Goal: Transaction & Acquisition: Obtain resource

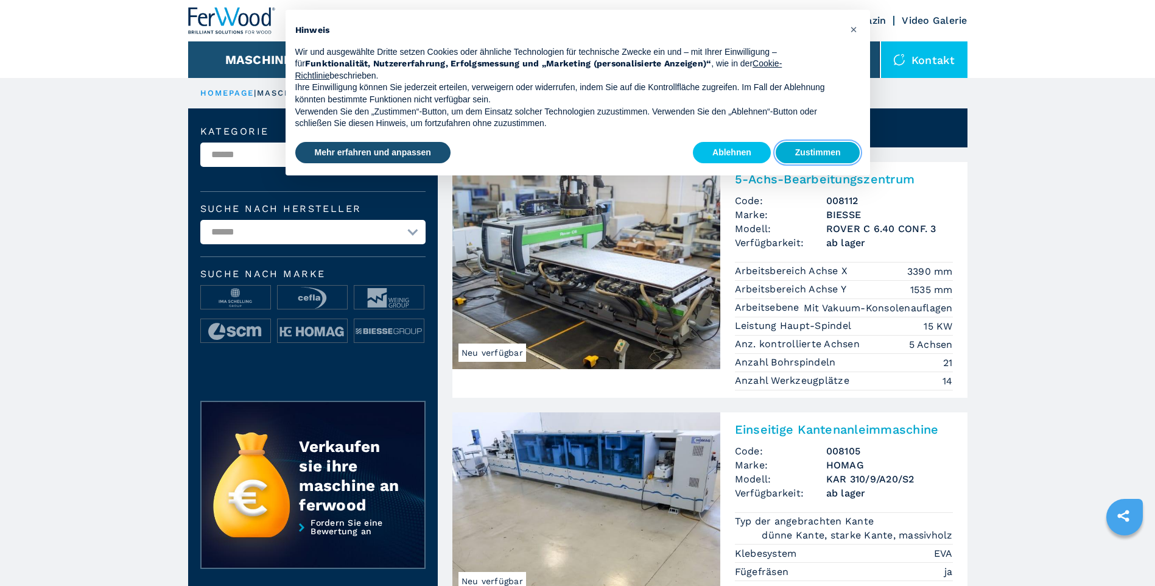
click at [817, 153] on button "Zustimmen" at bounding box center [818, 153] width 85 height 22
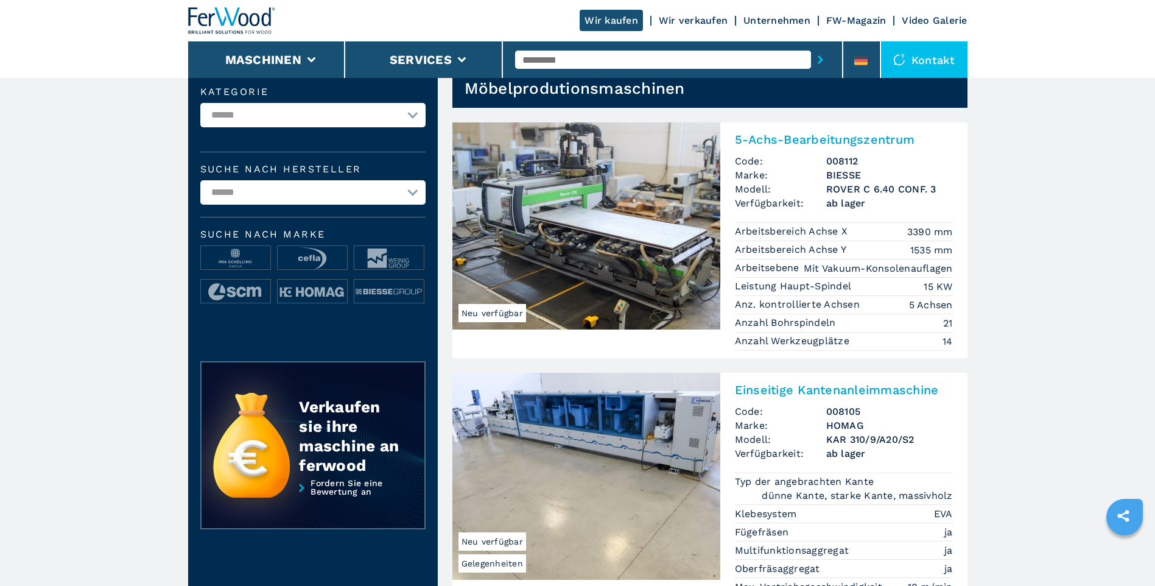
scroll to position [61, 0]
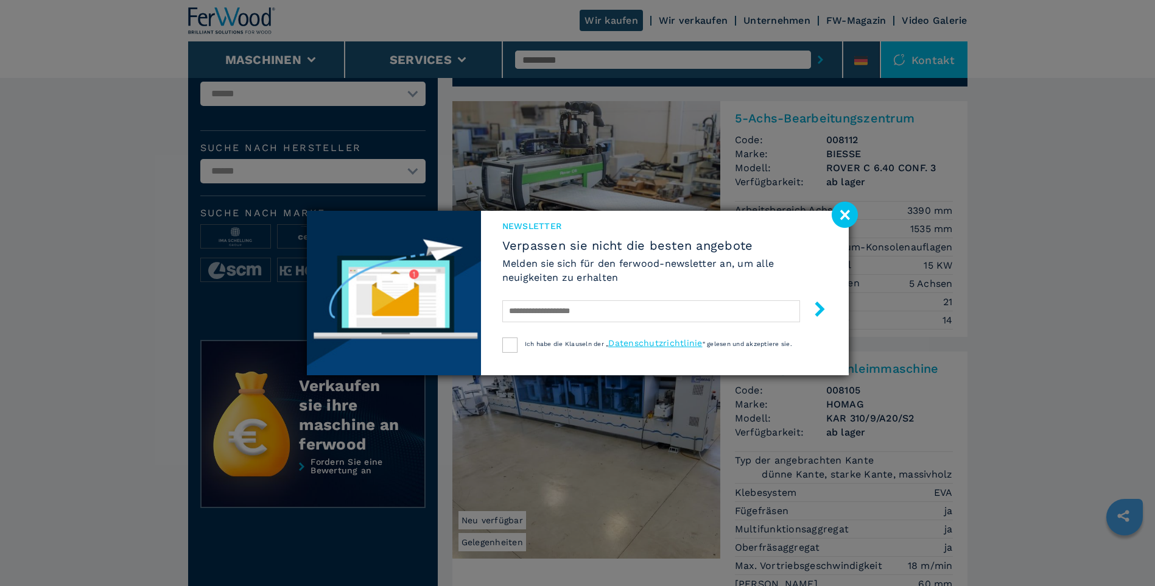
click at [843, 215] on image at bounding box center [845, 215] width 26 height 26
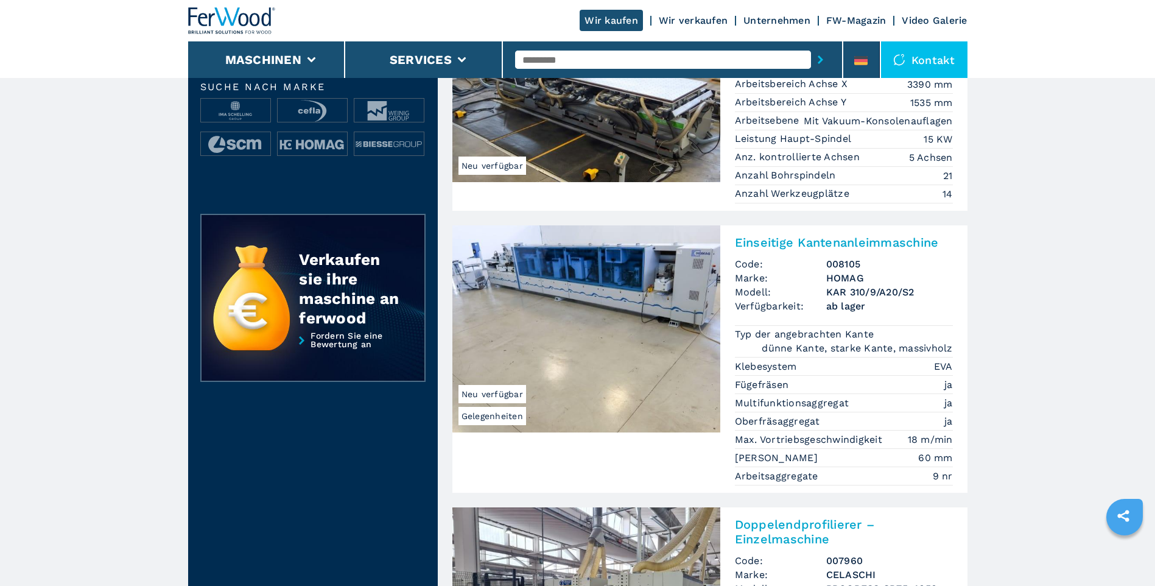
scroll to position [0, 0]
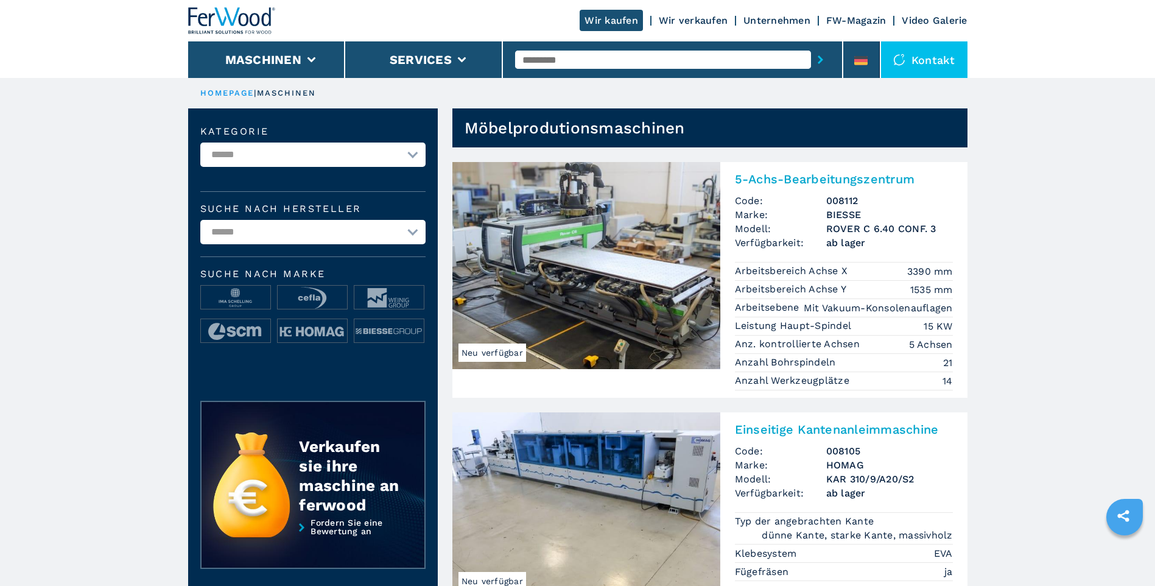
click at [409, 159] on select "**********" at bounding box center [312, 155] width 225 height 24
select select "**********"
click at [200, 143] on select "**********" at bounding box center [312, 155] width 225 height 24
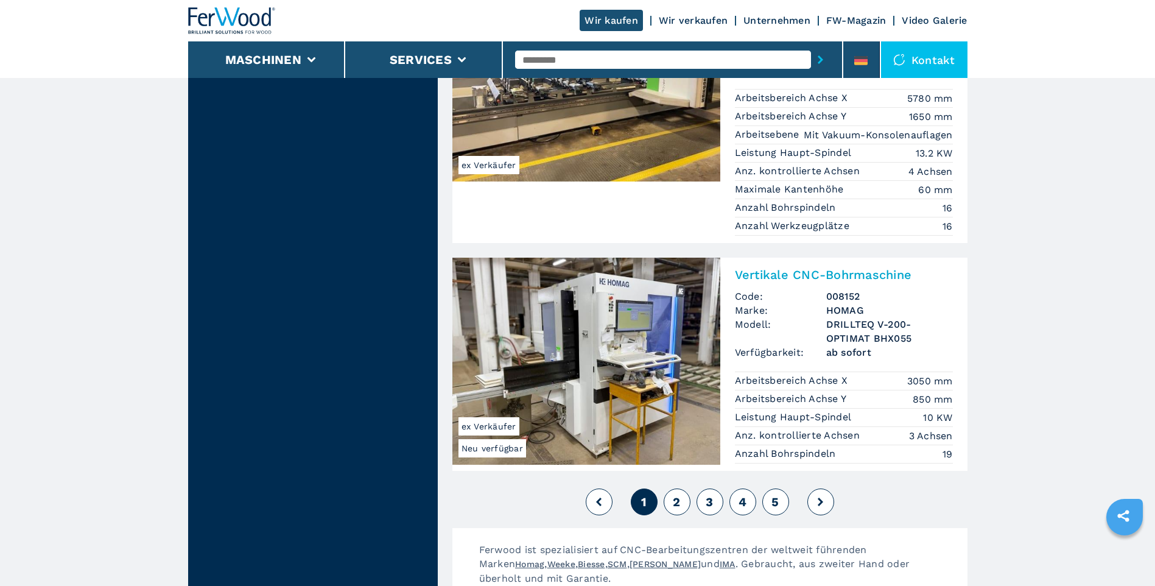
scroll to position [2923, 0]
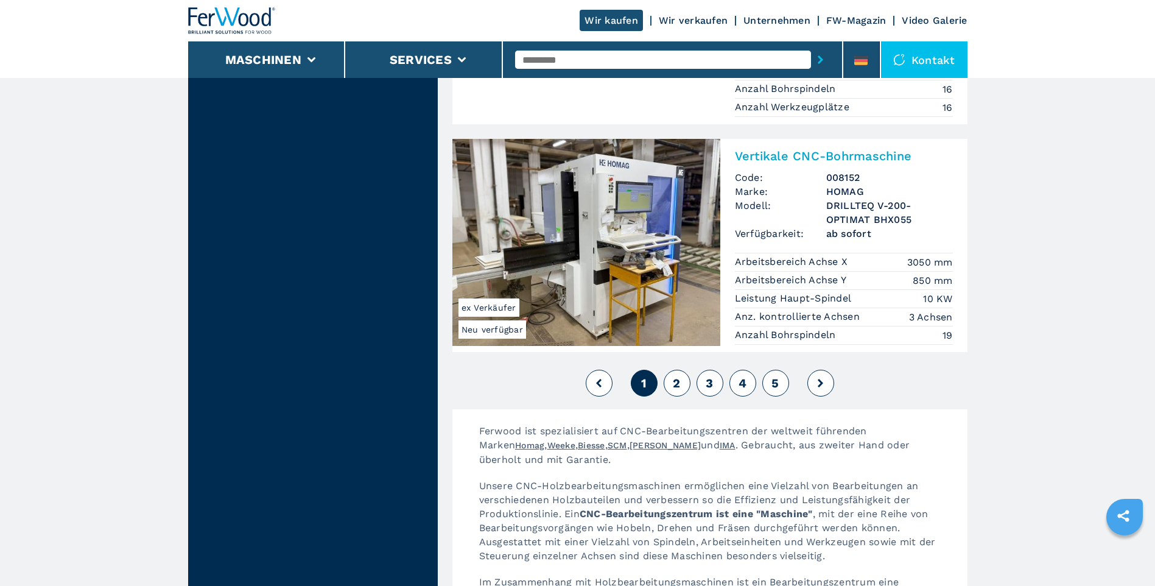
drag, startPoint x: 678, startPoint y: 361, endPoint x: 672, endPoint y: 372, distance: 13.4
click at [678, 376] on span "2" at bounding box center [676, 383] width 7 height 15
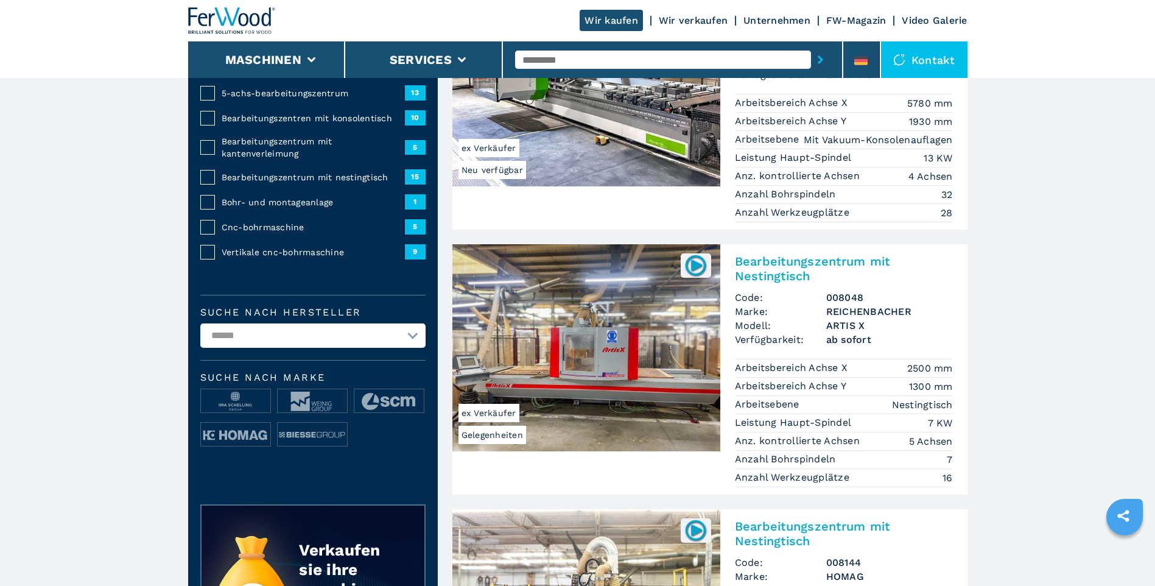
scroll to position [244, 0]
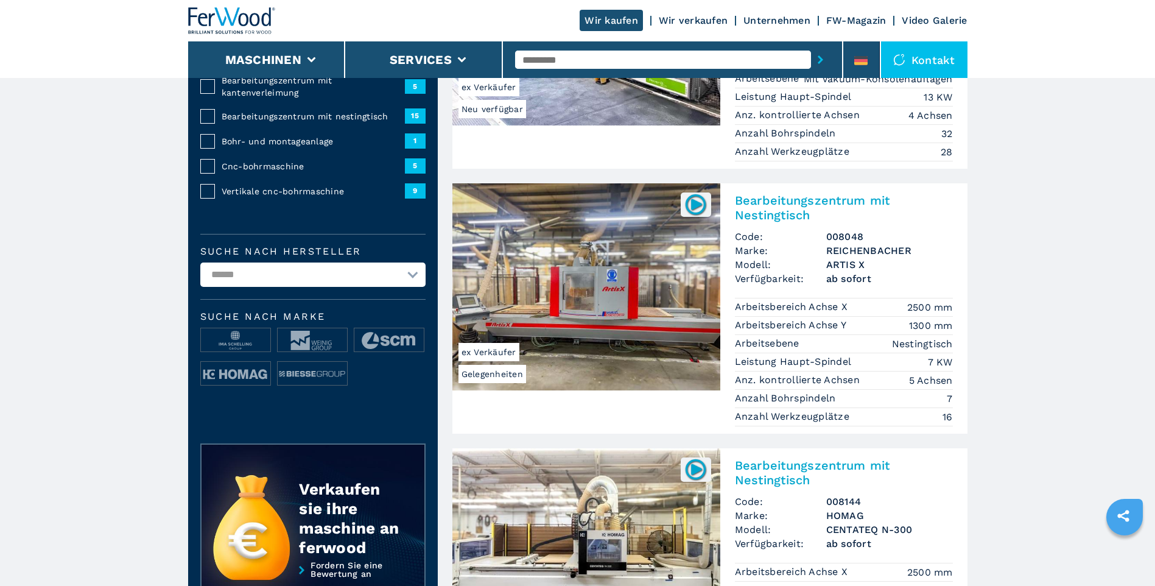
click at [763, 209] on h2 "Bearbeitungszentrum mit Nestingtisch" at bounding box center [844, 207] width 218 height 29
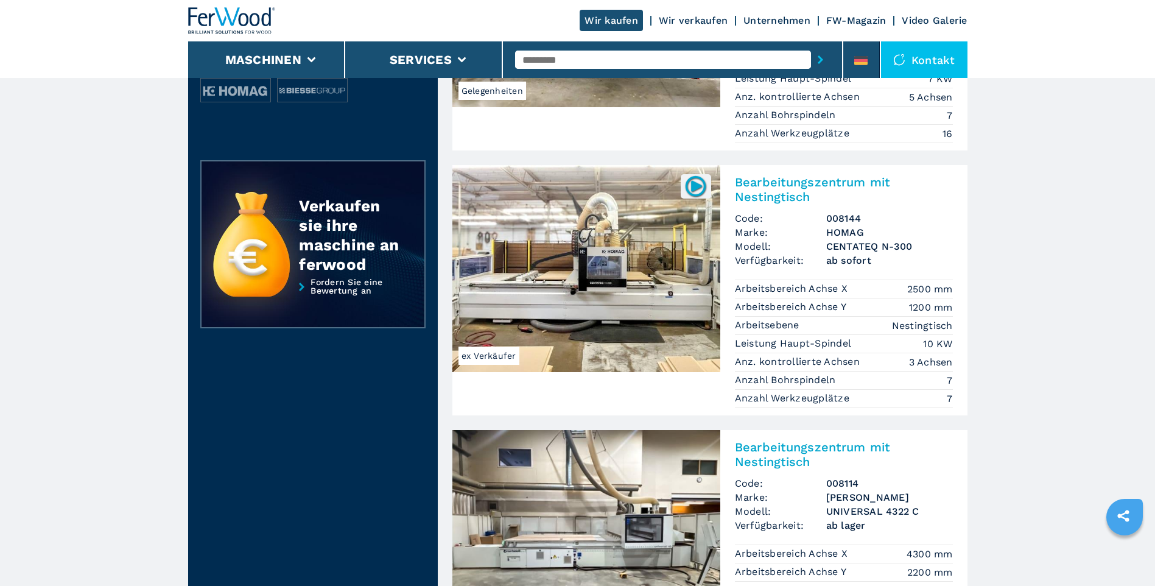
scroll to position [548, 0]
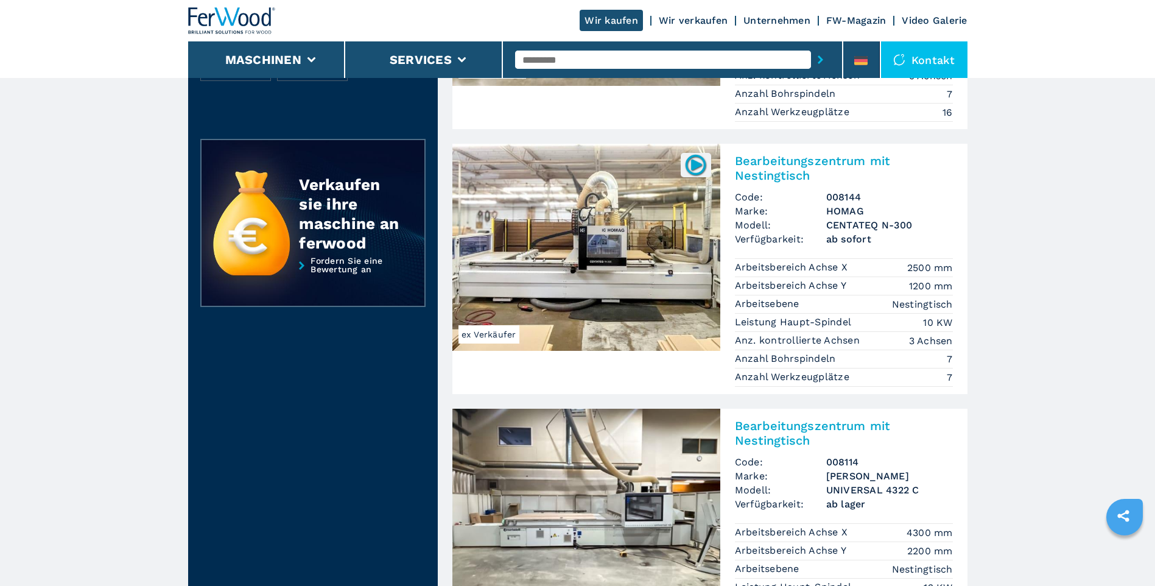
click at [790, 167] on h2 "Bearbeitungszentrum mit Nestingtisch" at bounding box center [844, 167] width 218 height 29
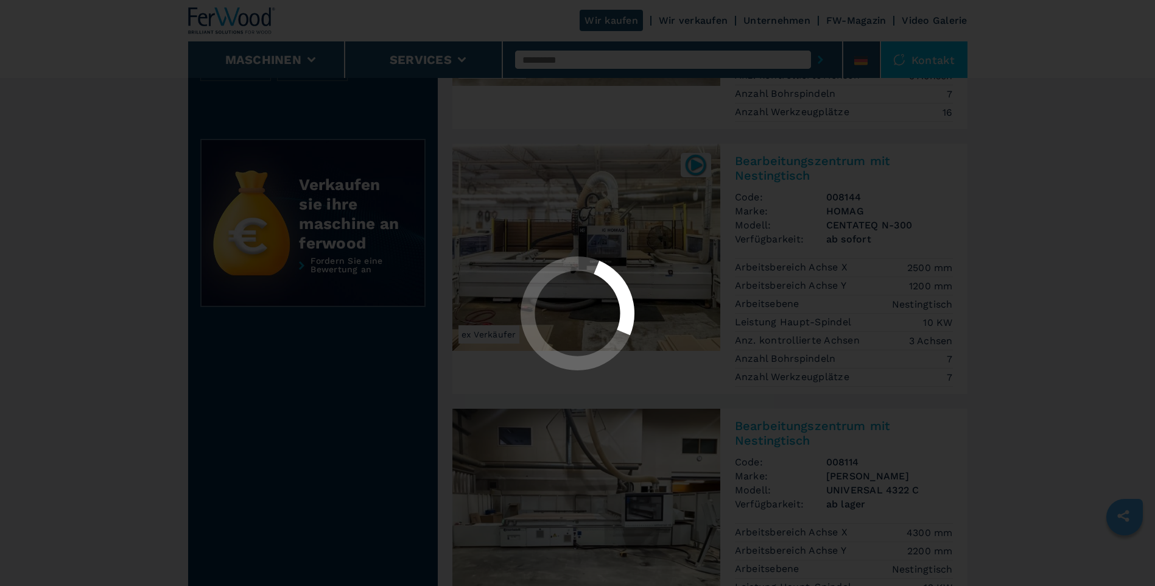
scroll to position [0, 0]
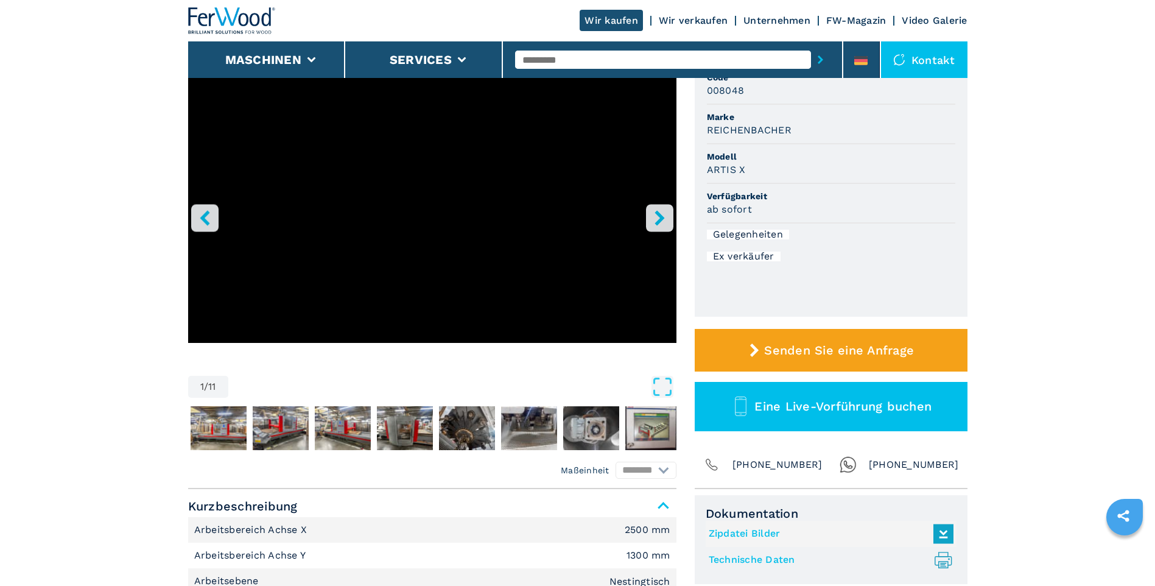
scroll to position [122, 0]
click at [658, 214] on icon "right-button" at bounding box center [660, 217] width 10 height 15
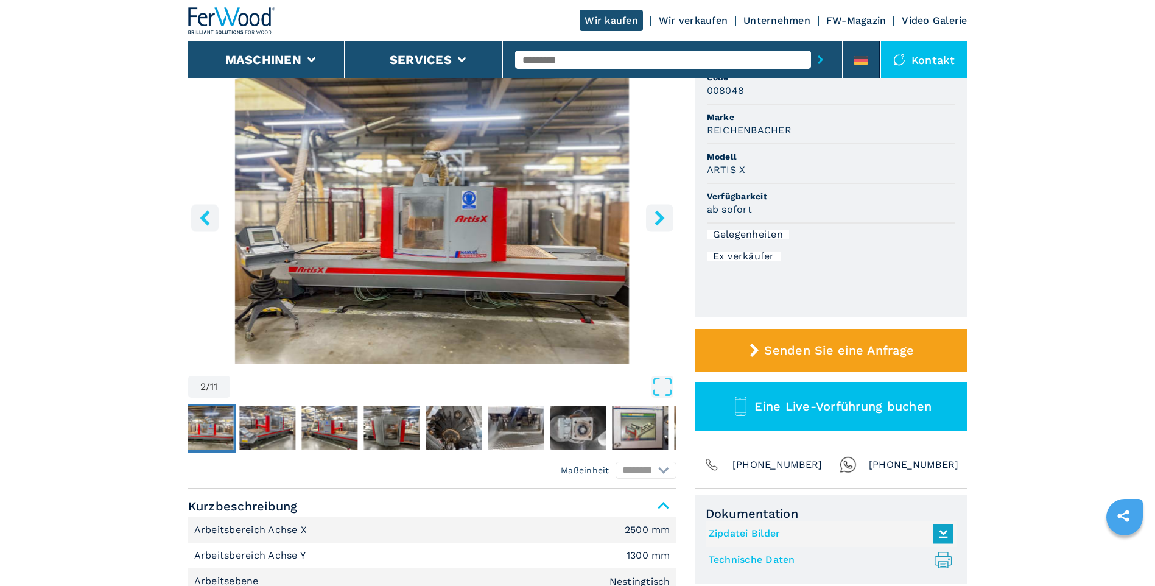
click at [658, 215] on icon "right-button" at bounding box center [660, 217] width 10 height 15
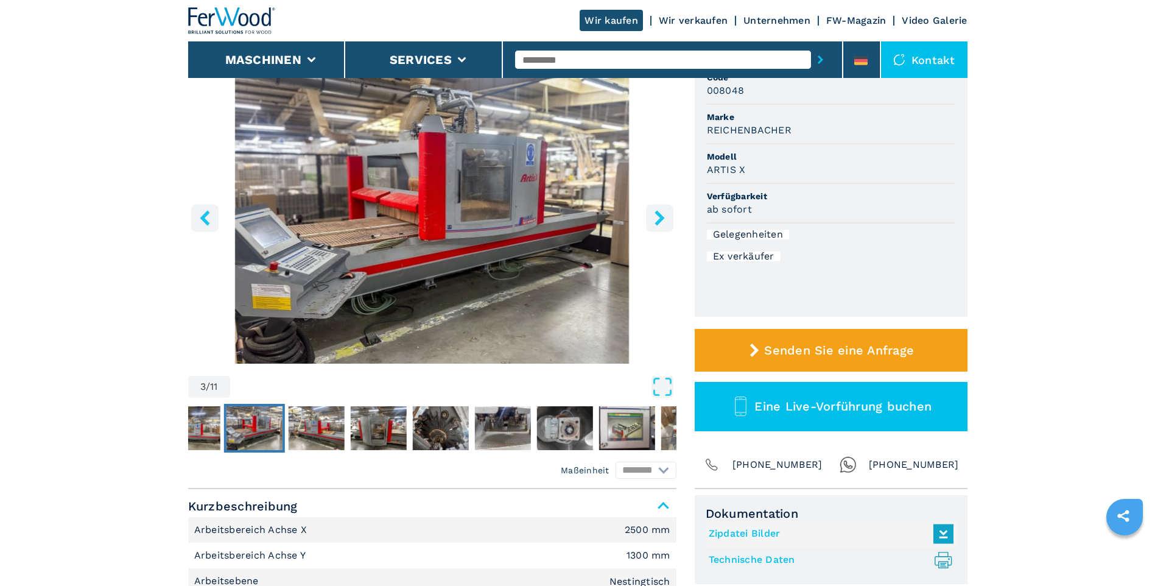
click at [658, 215] on icon "right-button" at bounding box center [660, 217] width 10 height 15
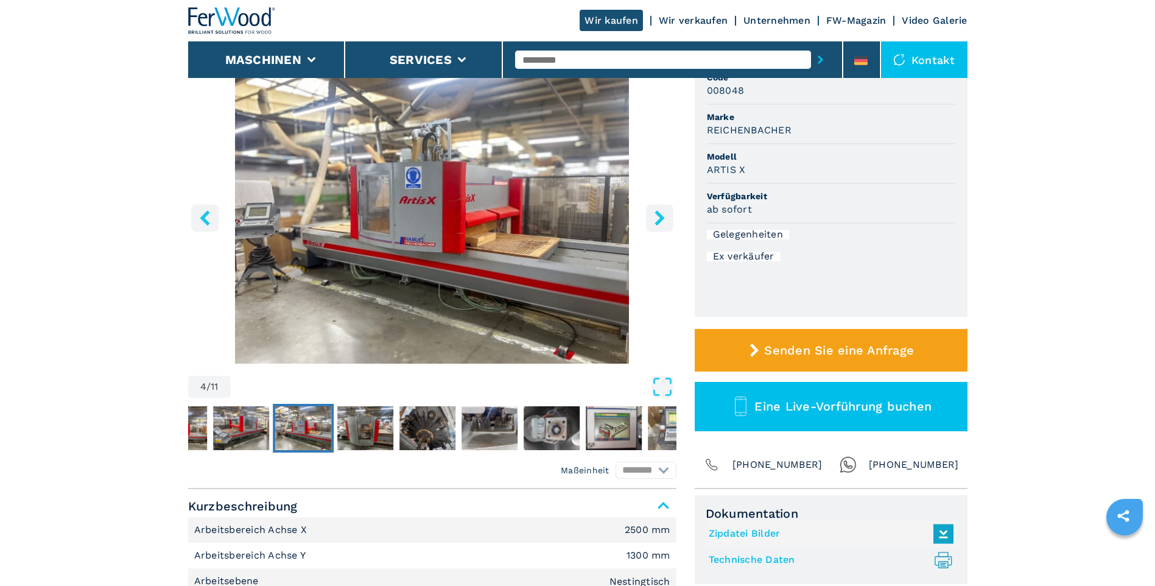
click at [658, 215] on icon "right-button" at bounding box center [660, 217] width 10 height 15
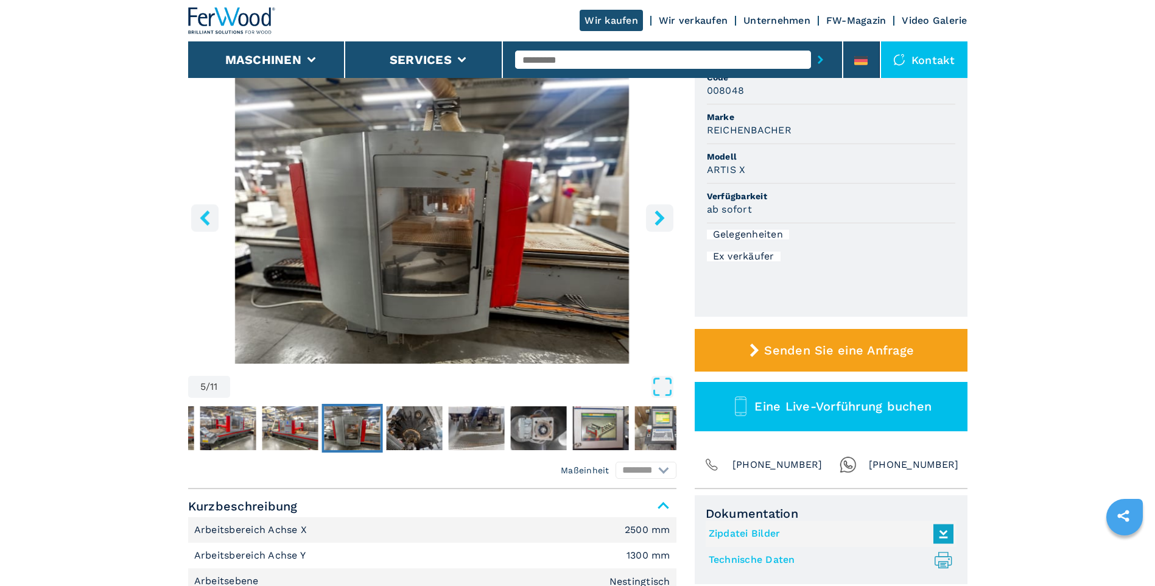
click at [658, 215] on icon "right-button" at bounding box center [660, 217] width 10 height 15
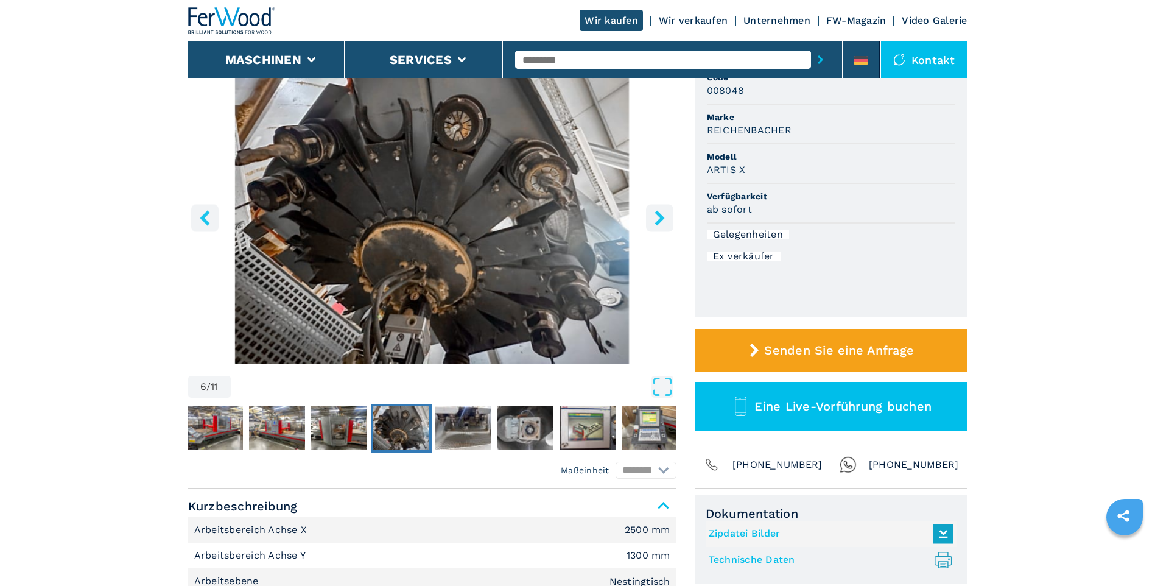
click at [658, 215] on icon "right-button" at bounding box center [660, 217] width 10 height 15
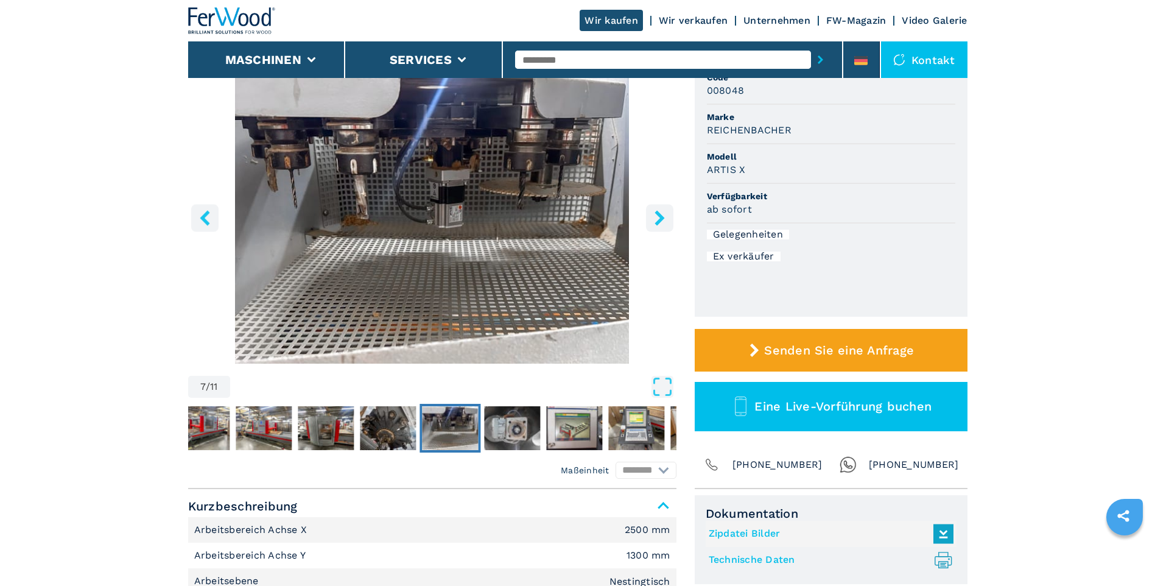
click at [658, 215] on icon "right-button" at bounding box center [660, 217] width 10 height 15
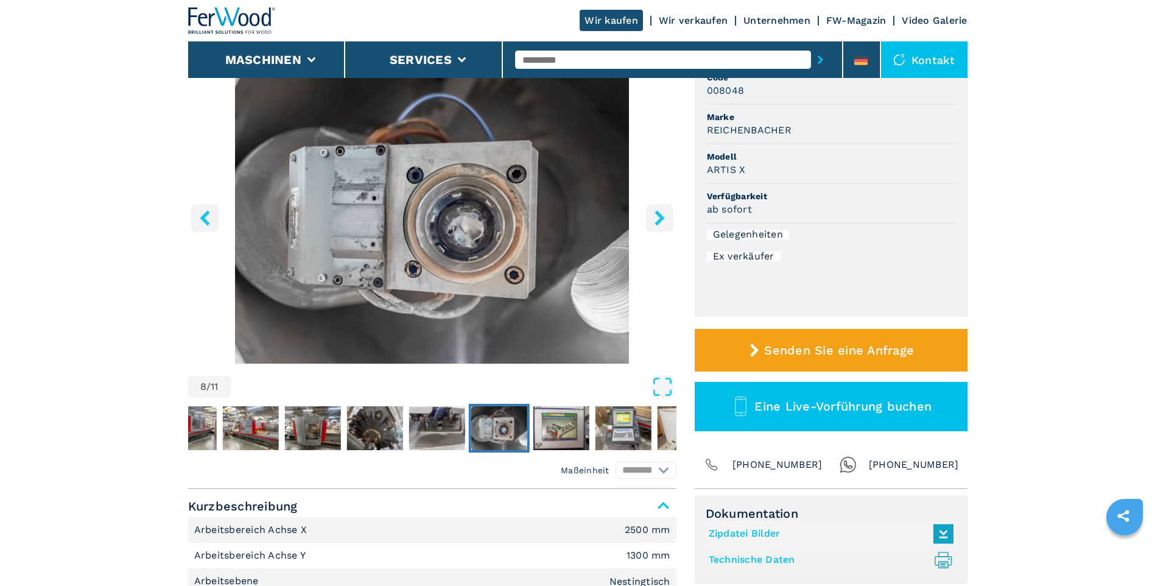
click at [658, 215] on icon "right-button" at bounding box center [660, 217] width 10 height 15
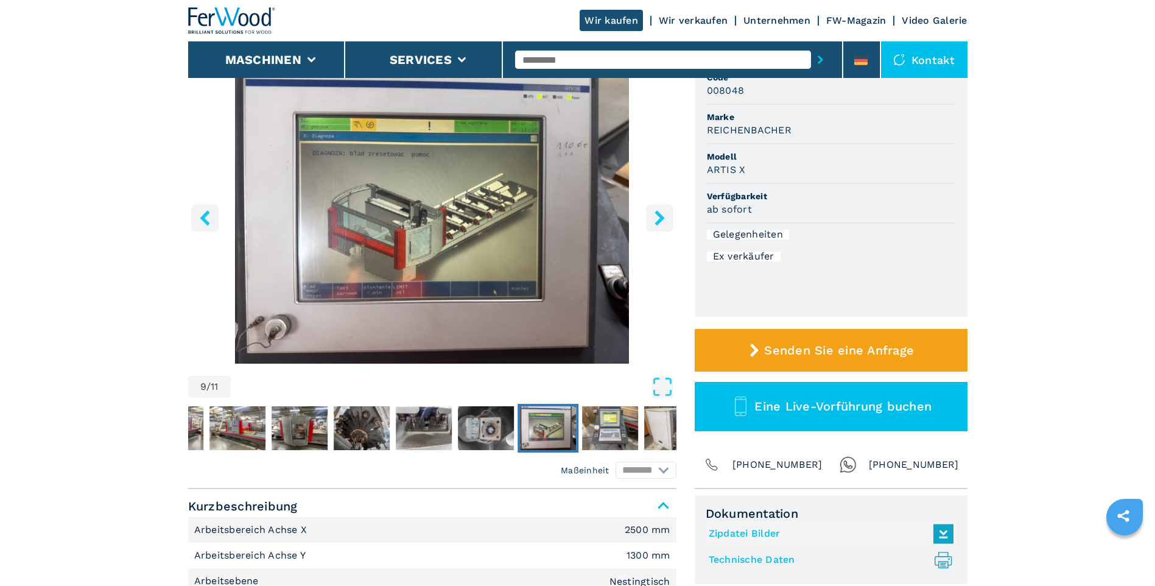
click at [658, 215] on icon "right-button" at bounding box center [660, 217] width 10 height 15
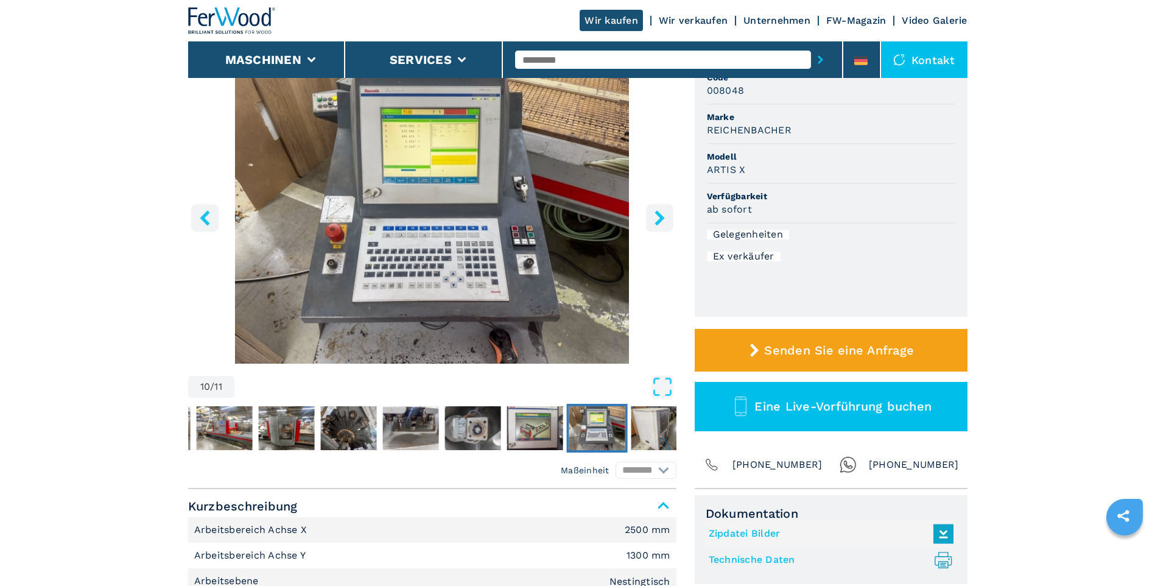
click at [659, 215] on icon "right-button" at bounding box center [660, 217] width 10 height 15
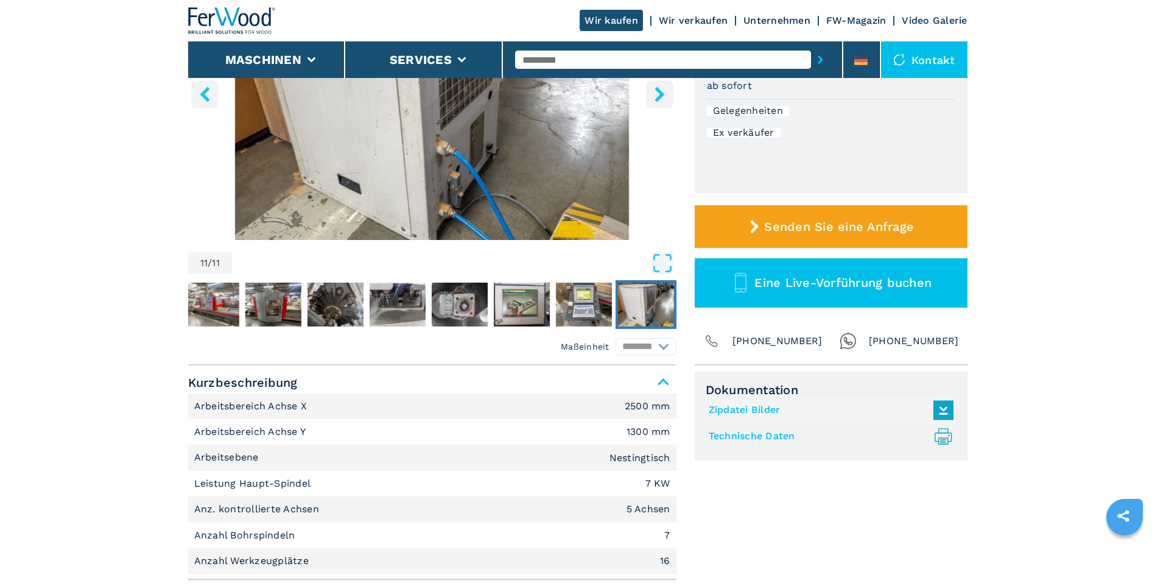
scroll to position [61, 0]
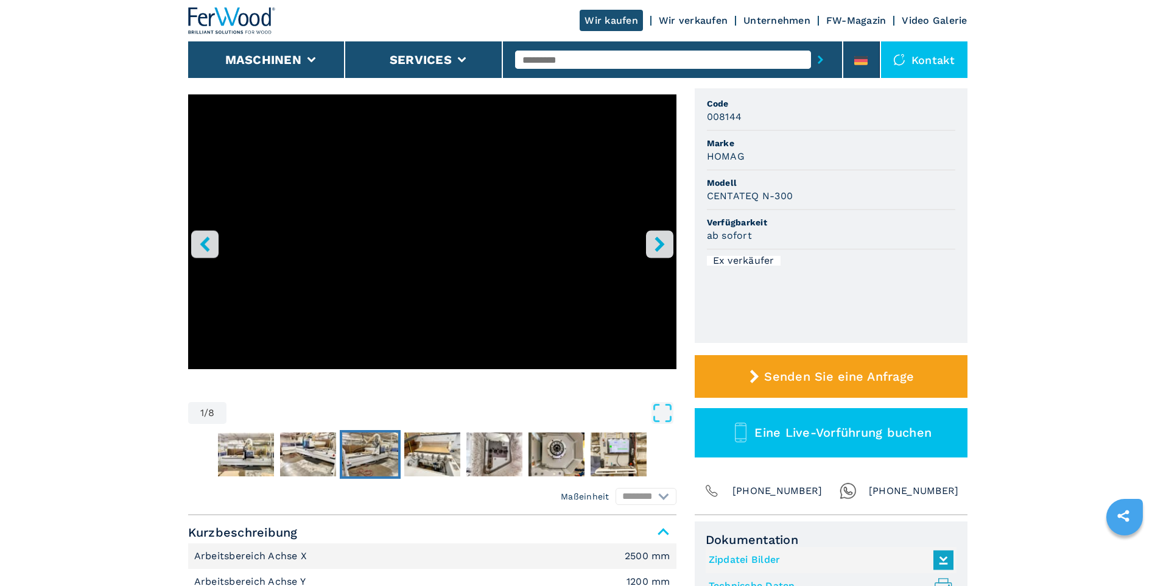
click at [367, 462] on img "Go to Slide 4" at bounding box center [370, 454] width 56 height 44
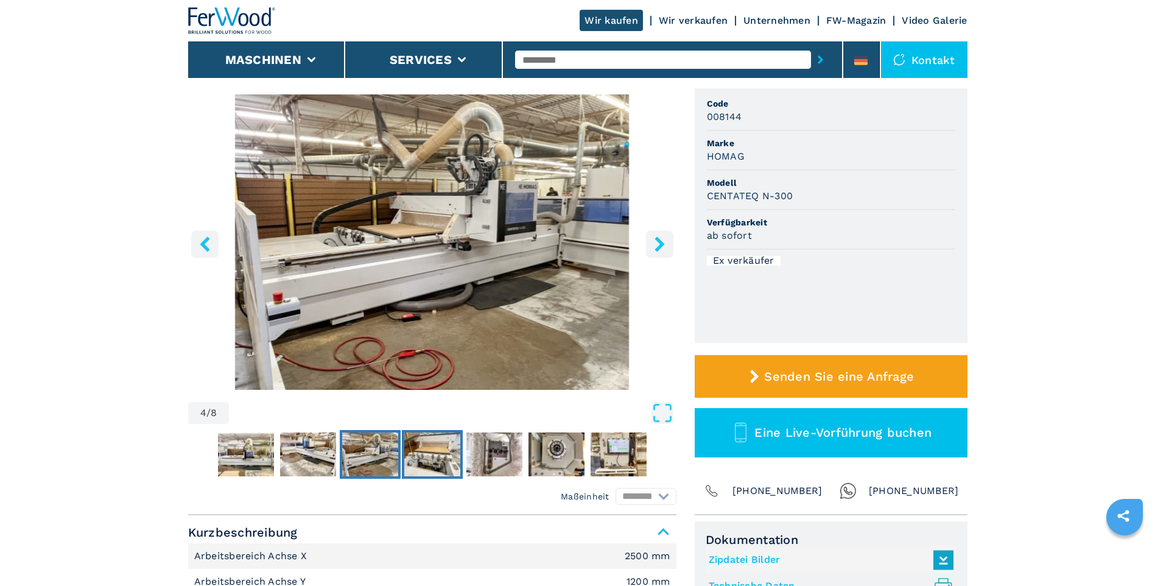
click at [437, 449] on img "Go to Slide 5" at bounding box center [432, 454] width 56 height 44
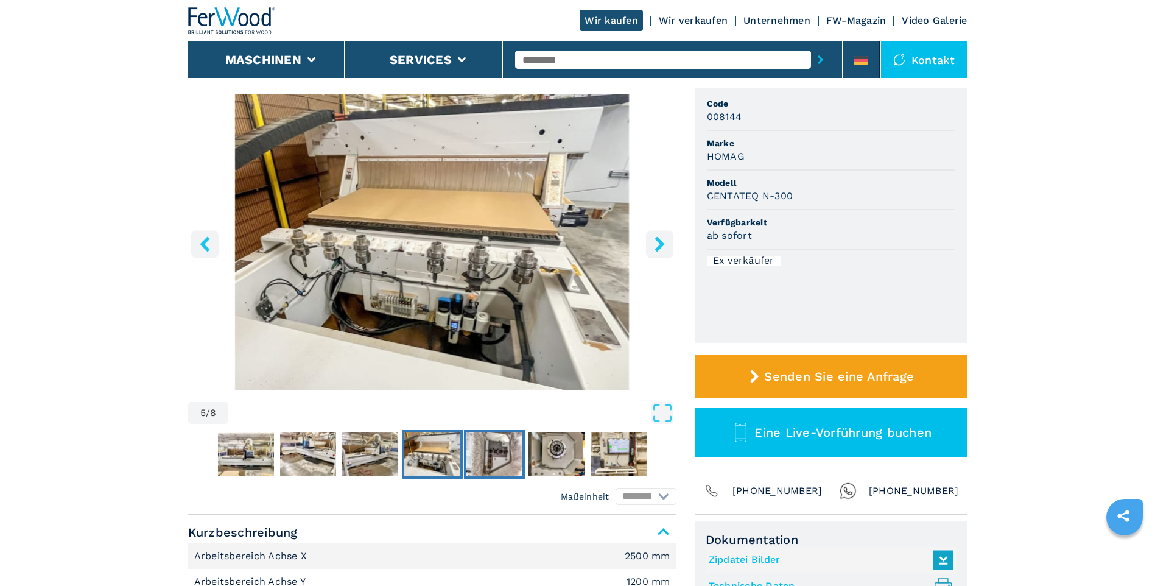
click at [498, 454] on img "Go to Slide 6" at bounding box center [494, 454] width 56 height 44
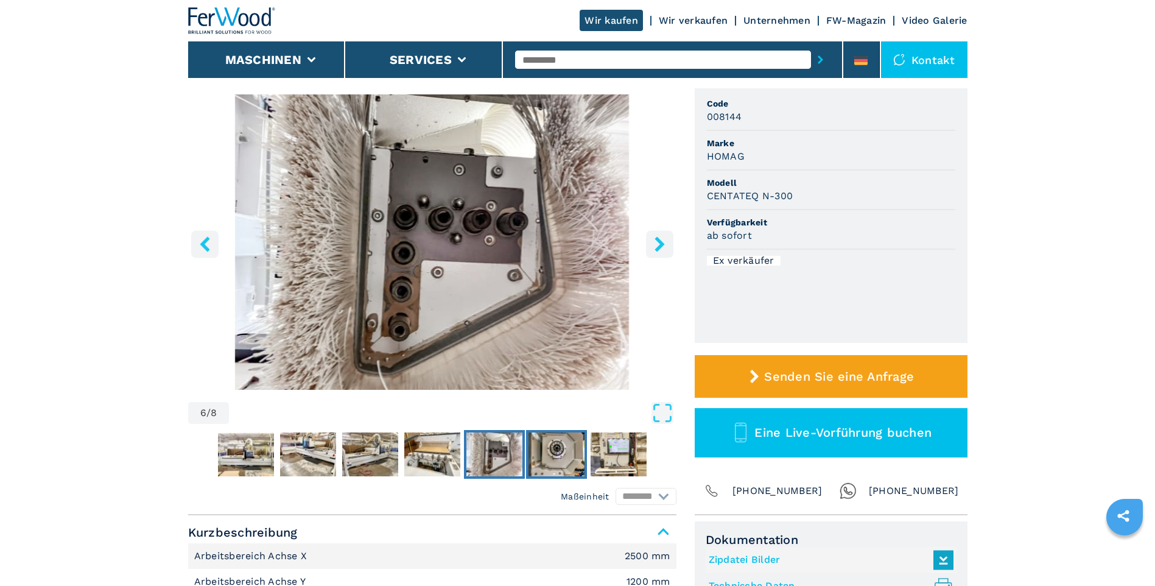
click at [559, 457] on img "Go to Slide 7" at bounding box center [557, 454] width 56 height 44
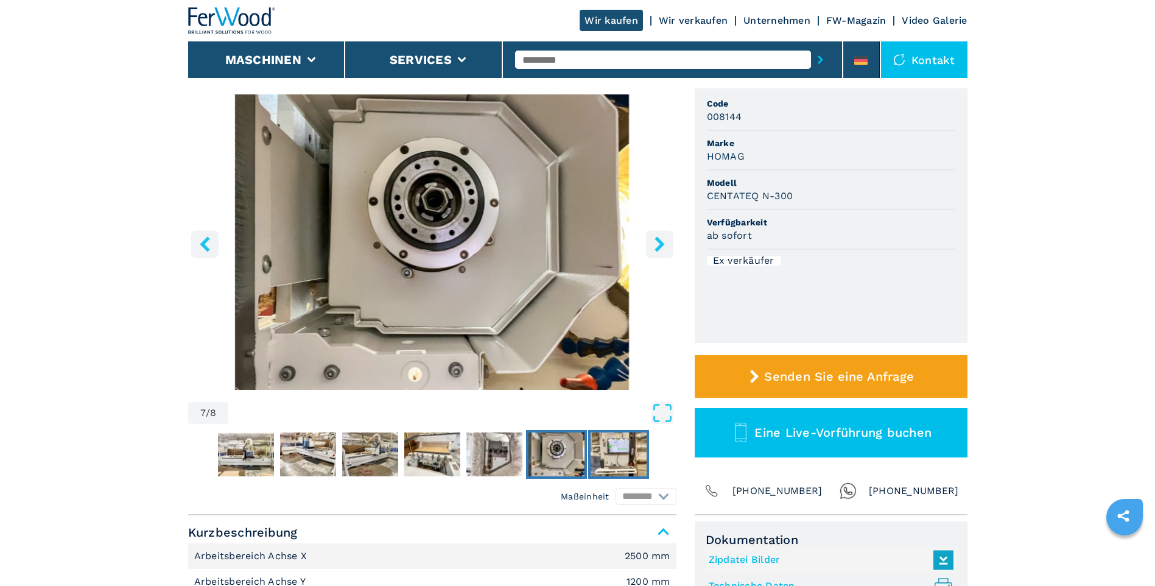
click at [624, 445] on img "Go to Slide 8" at bounding box center [619, 454] width 56 height 44
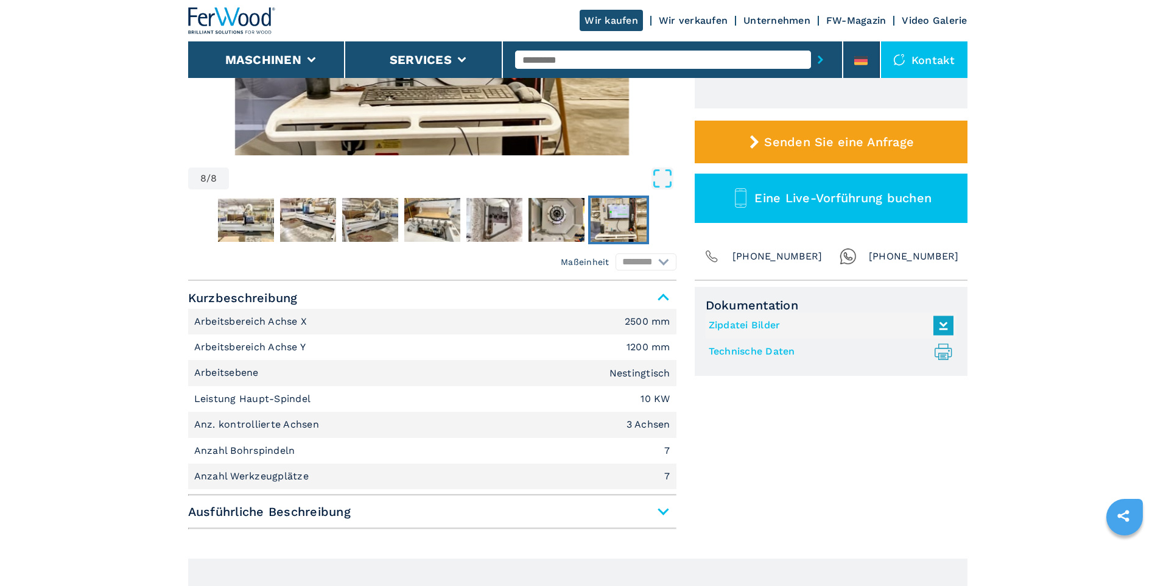
scroll to position [400, 0]
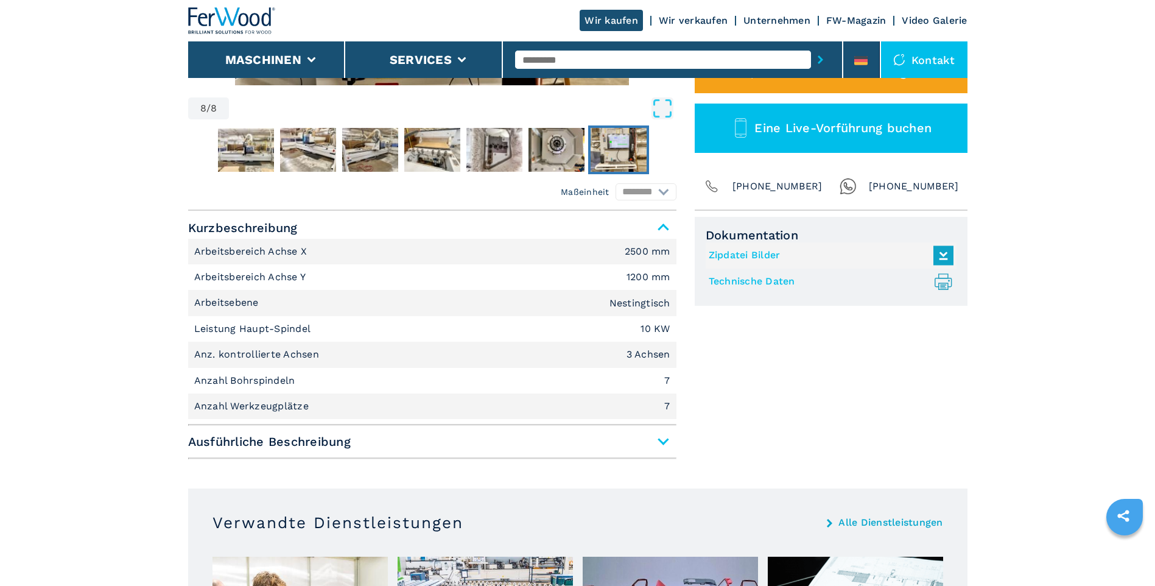
click at [666, 437] on span "Ausführliche Beschreibung" at bounding box center [432, 442] width 488 height 22
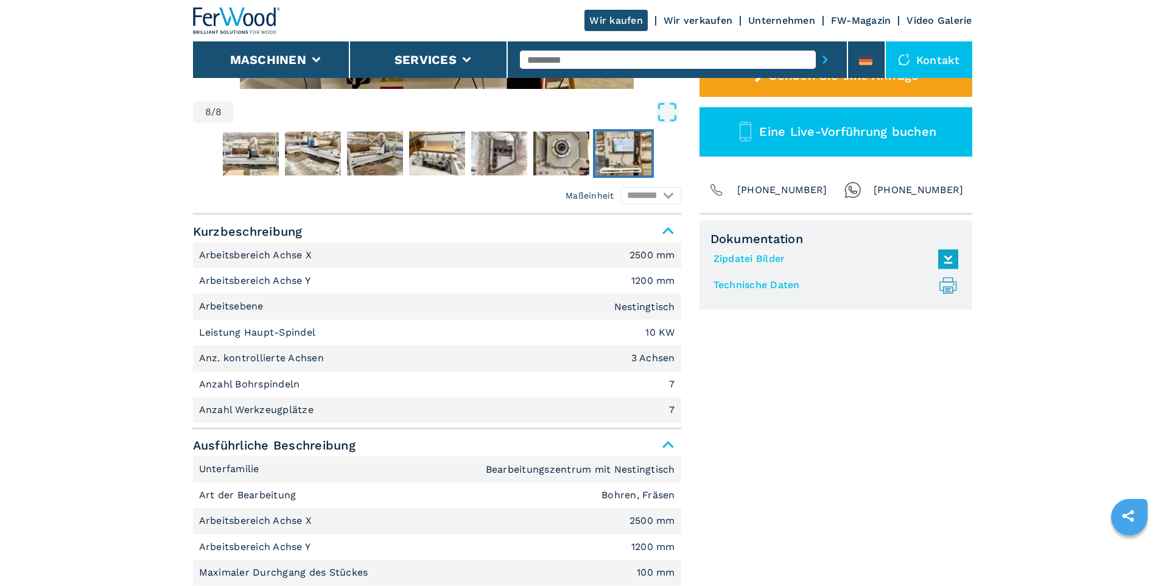
scroll to position [157, 0]
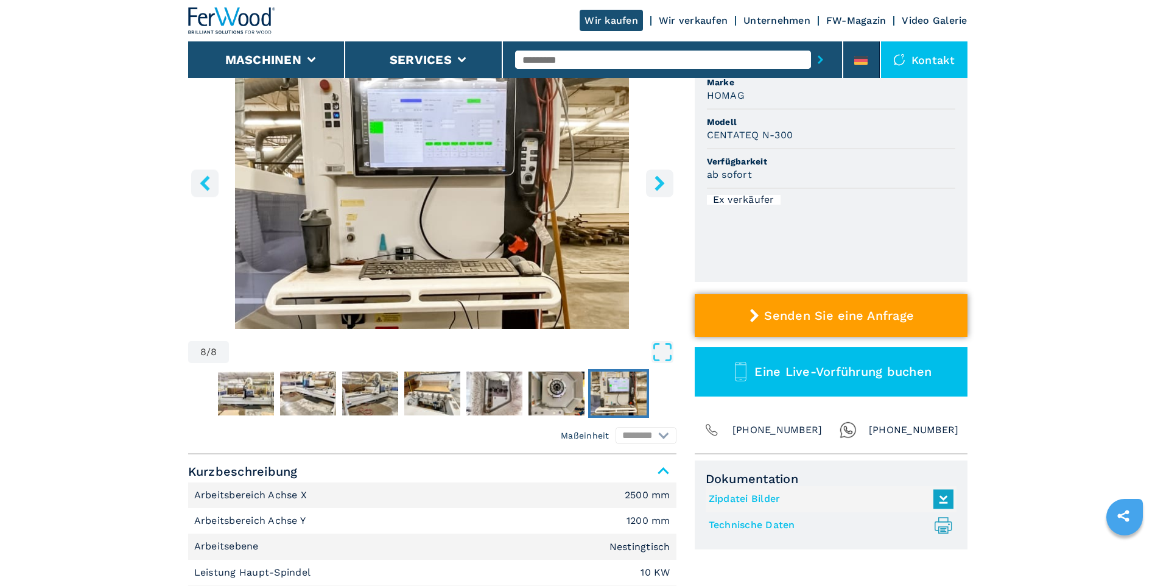
click at [767, 315] on span "Senden Sie eine Anfrage" at bounding box center [839, 315] width 150 height 15
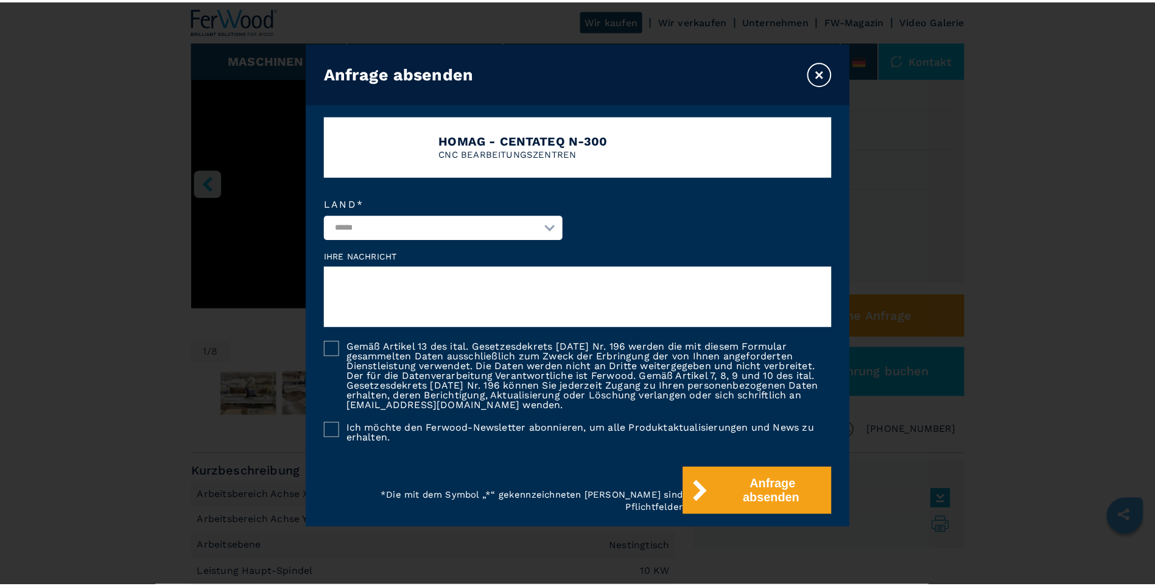
scroll to position [179, 0]
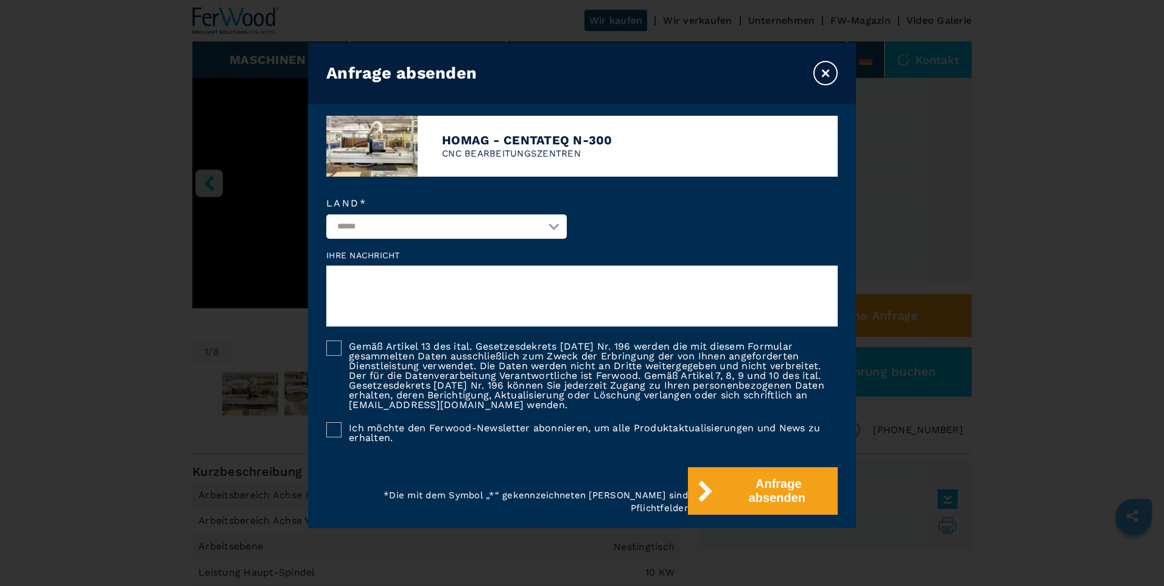
click at [825, 68] on button "×" at bounding box center [826, 73] width 24 height 24
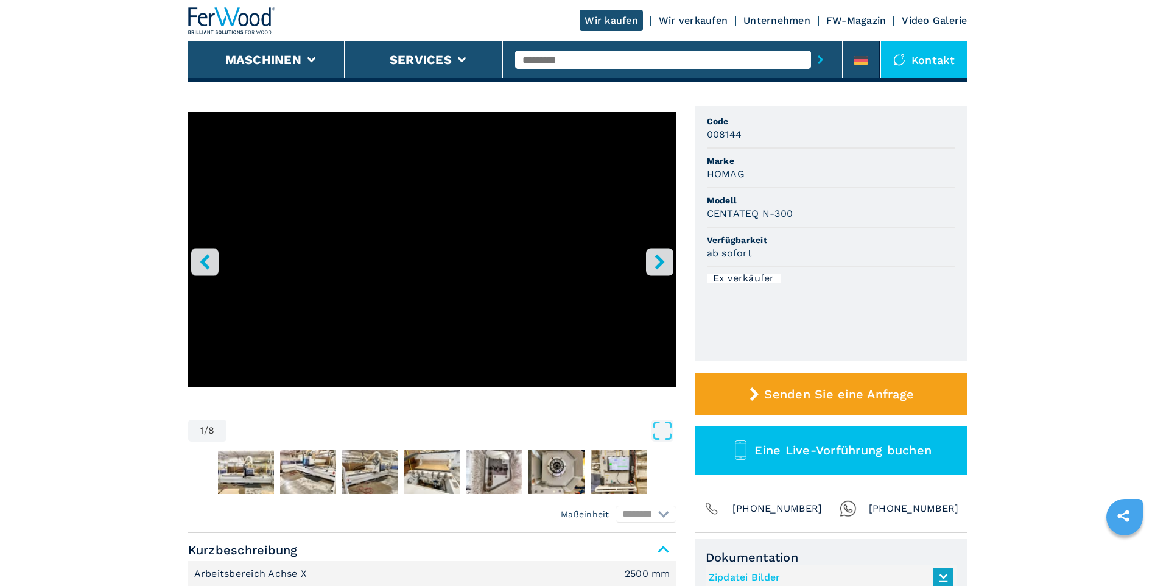
scroll to position [0, 0]
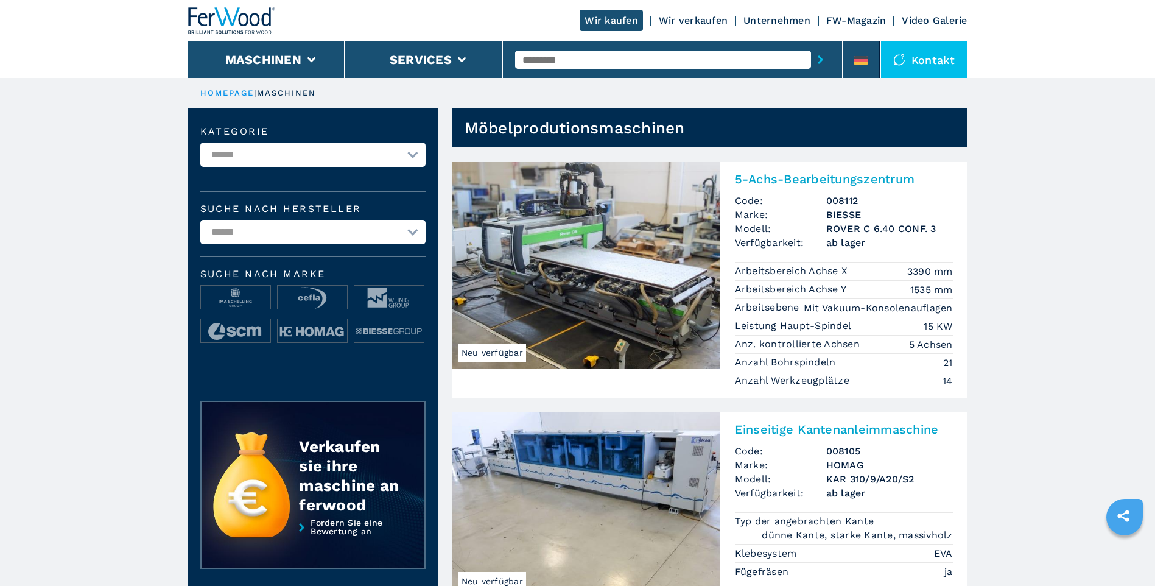
click at [411, 158] on select "**********" at bounding box center [312, 155] width 225 height 24
select select "**********"
click at [200, 143] on select "**********" at bounding box center [312, 155] width 225 height 24
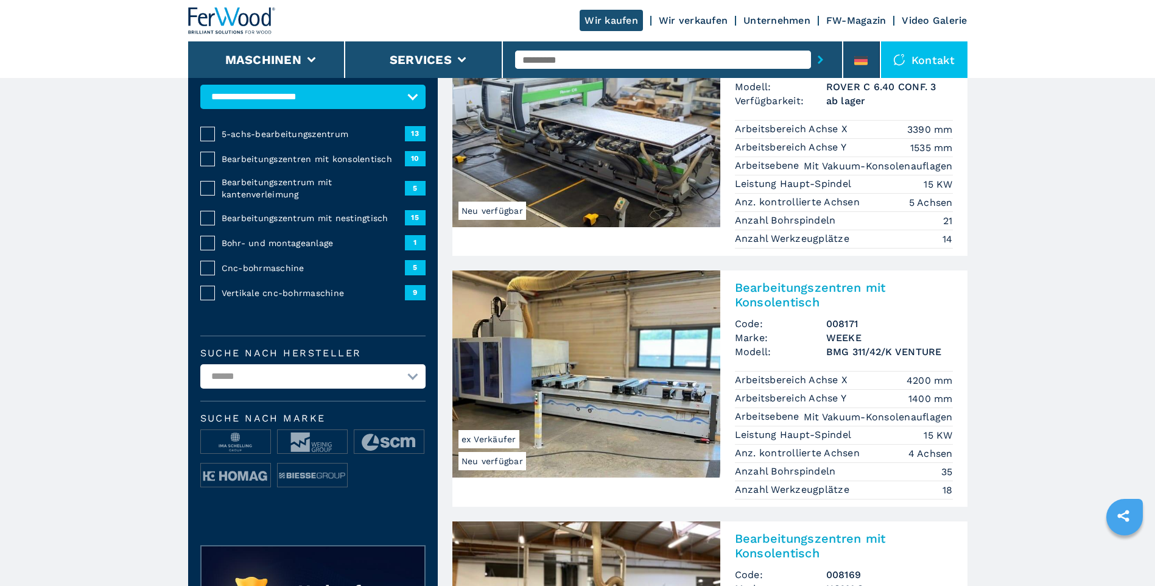
scroll to position [183, 0]
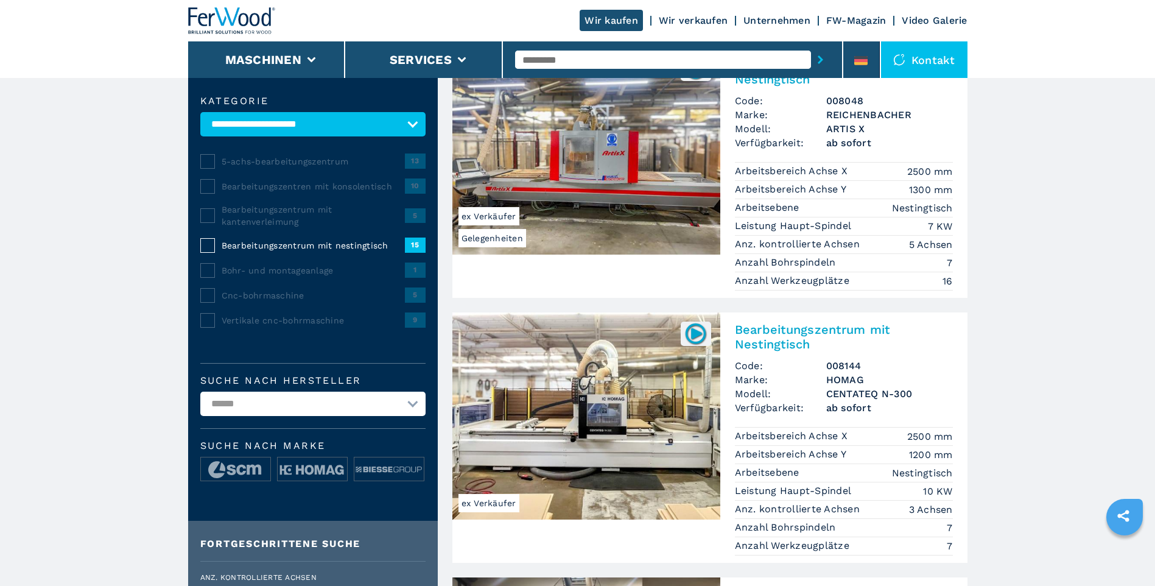
scroll to position [114, 0]
click at [787, 341] on h2 "Bearbeitungszentrum mit Nestingtisch" at bounding box center [844, 337] width 218 height 29
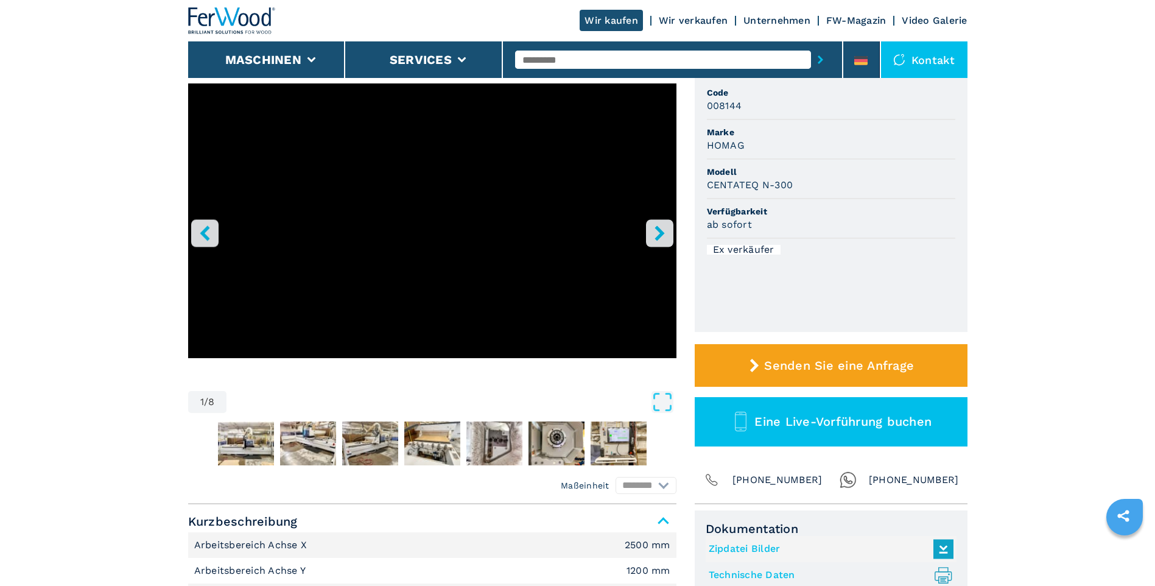
scroll to position [122, 0]
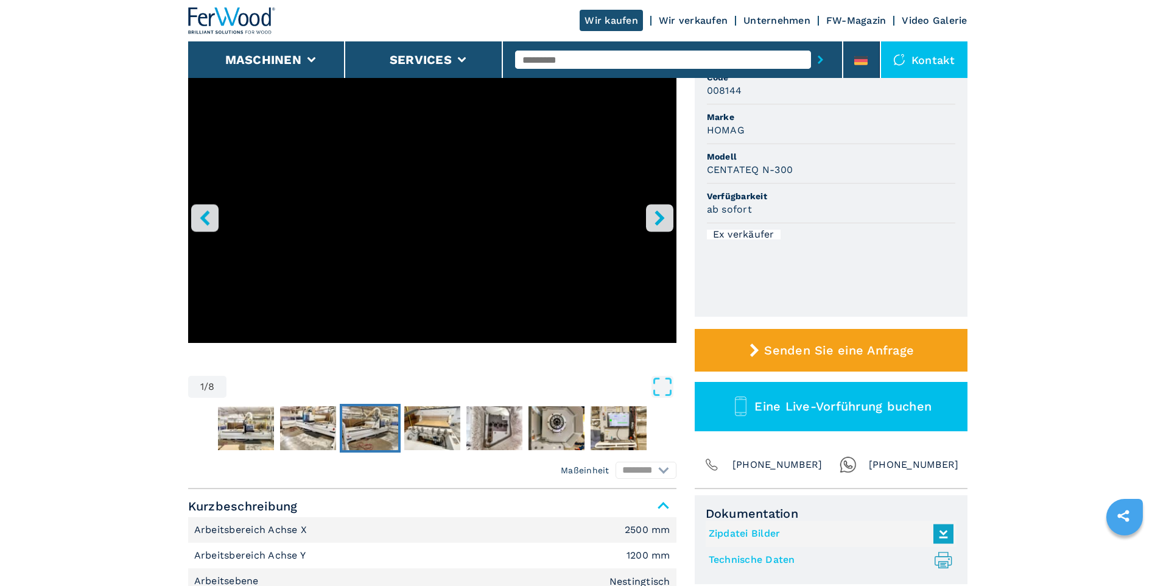
click at [372, 433] on img "Go to Slide 4" at bounding box center [370, 428] width 56 height 44
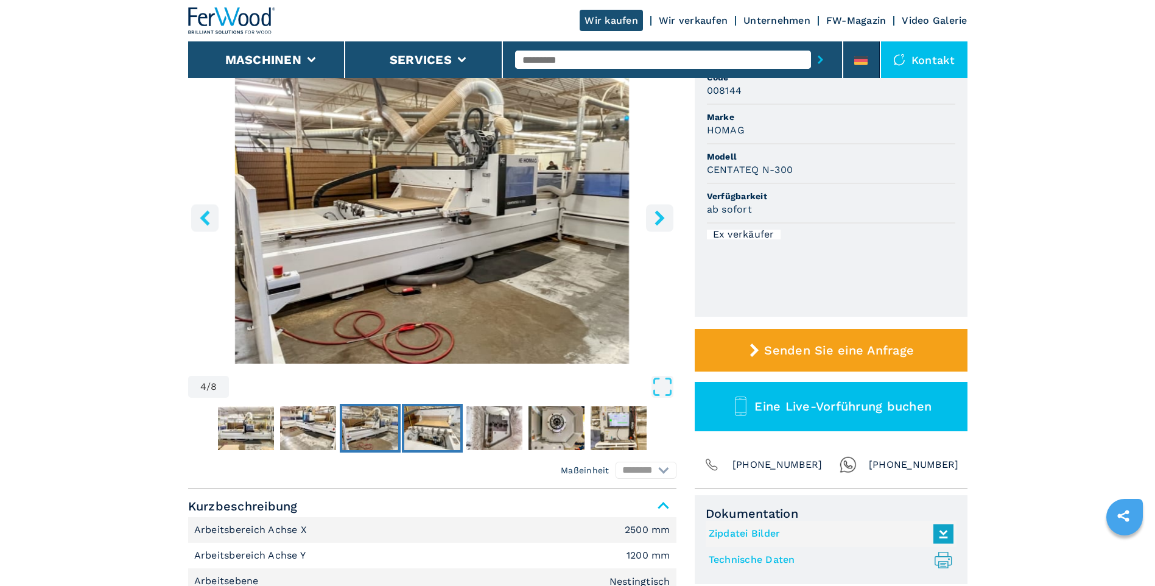
click at [421, 432] on img "Go to Slide 5" at bounding box center [432, 428] width 56 height 44
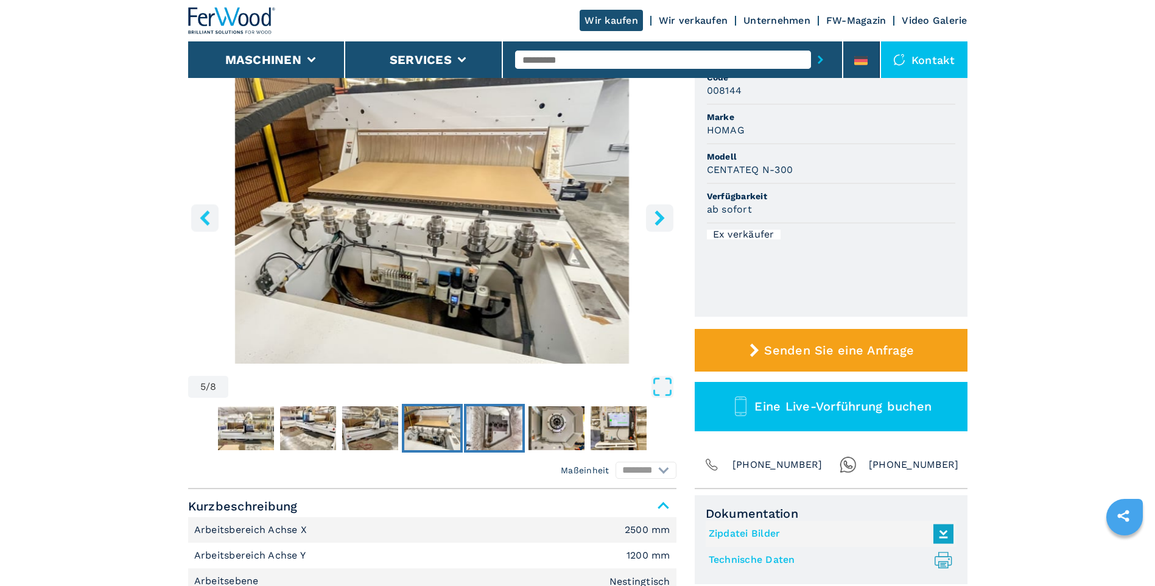
click at [503, 433] on img "Go to Slide 6" at bounding box center [494, 428] width 56 height 44
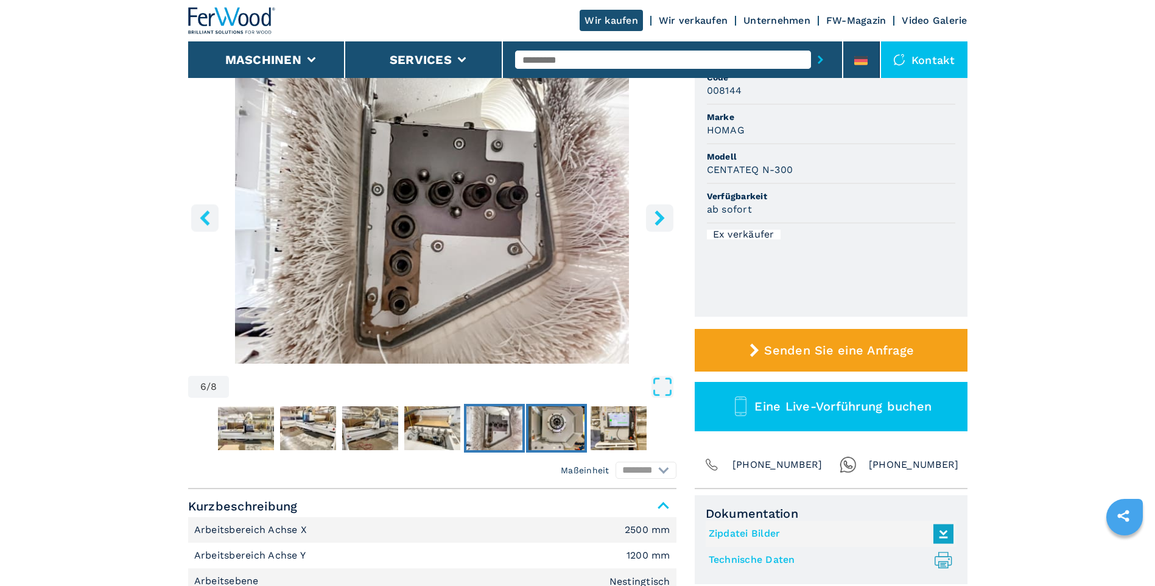
click at [550, 433] on img "Go to Slide 7" at bounding box center [557, 428] width 56 height 44
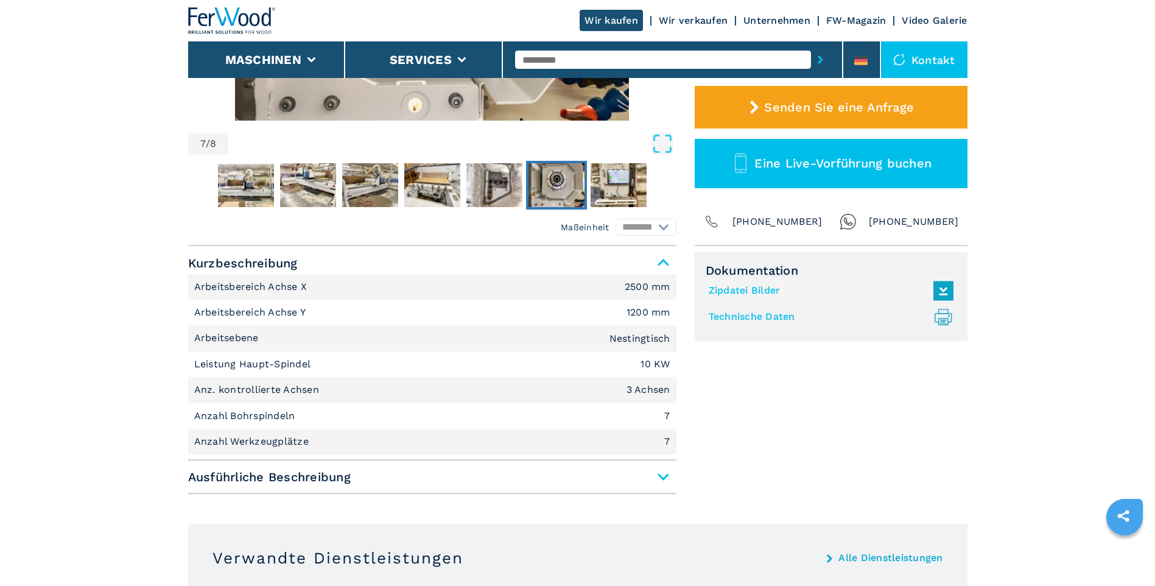
scroll to position [365, 0]
click at [663, 476] on span "Ausführliche Beschreibung" at bounding box center [432, 476] width 488 height 22
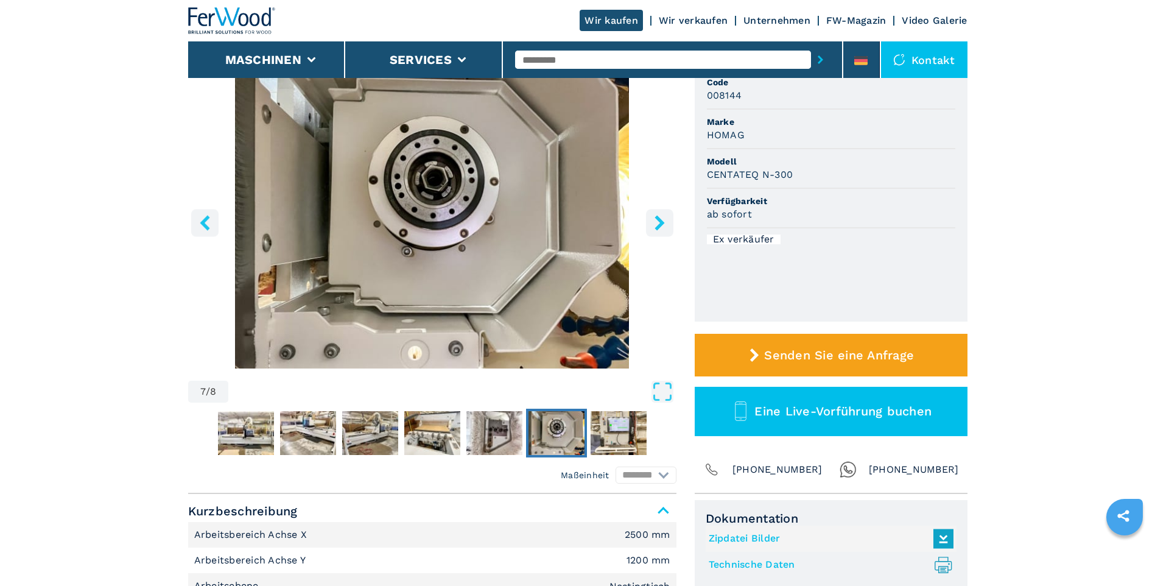
scroll to position [183, 0]
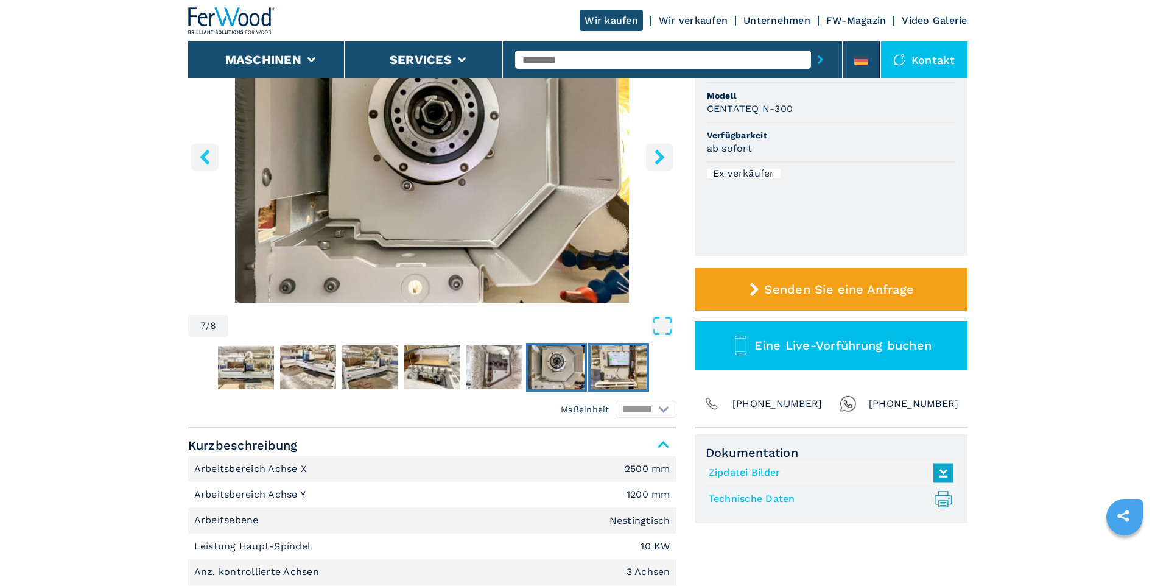
click at [625, 367] on img "Go to Slide 8" at bounding box center [619, 367] width 56 height 44
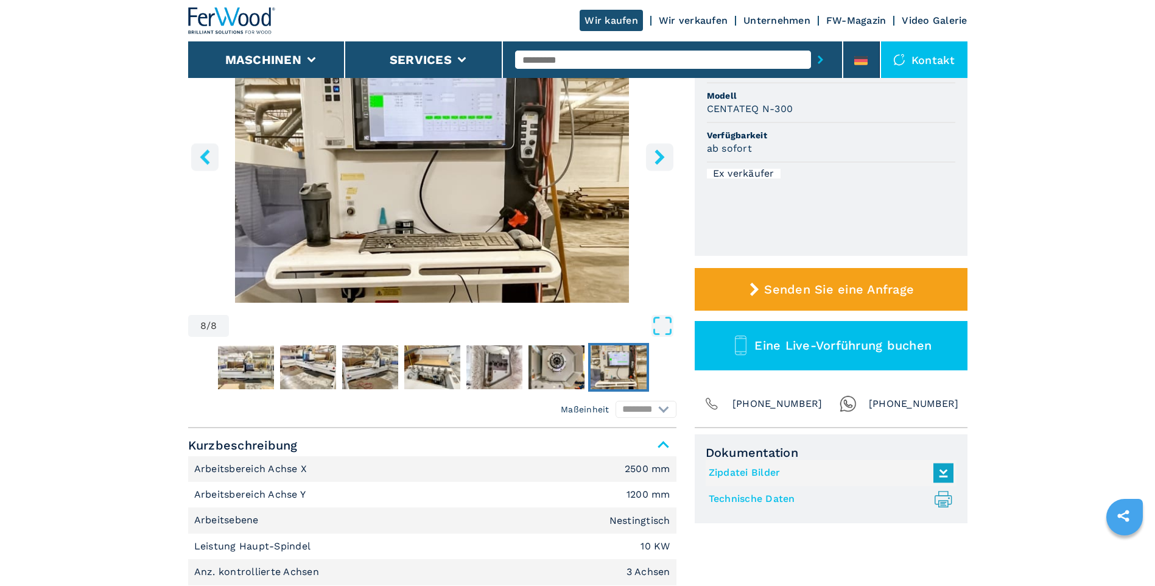
click at [689, 19] on link "Wir verkaufen" at bounding box center [693, 21] width 69 height 12
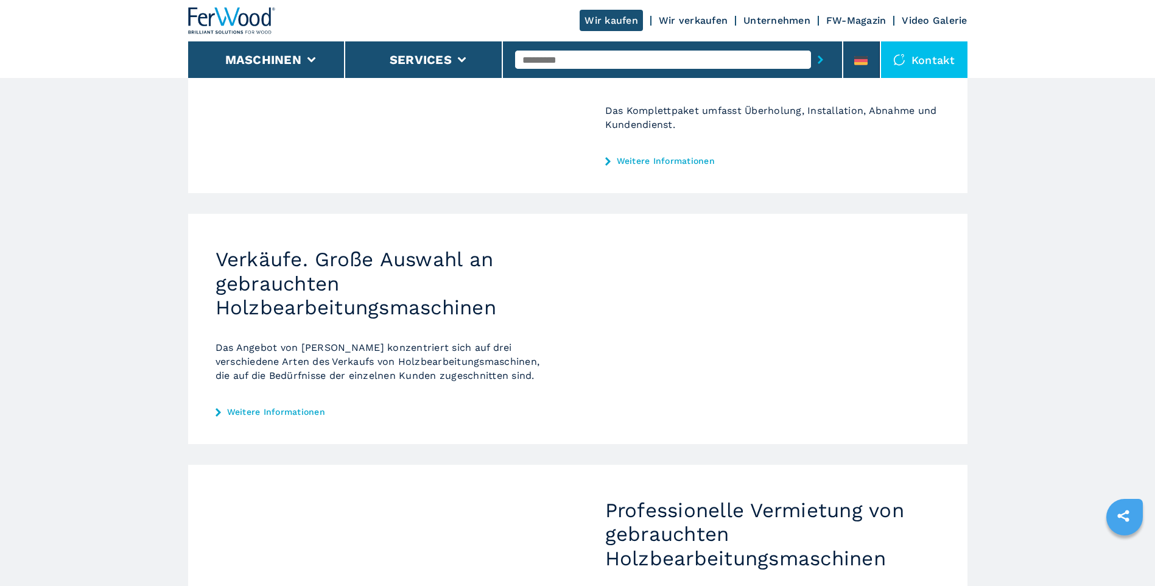
scroll to position [304, 0]
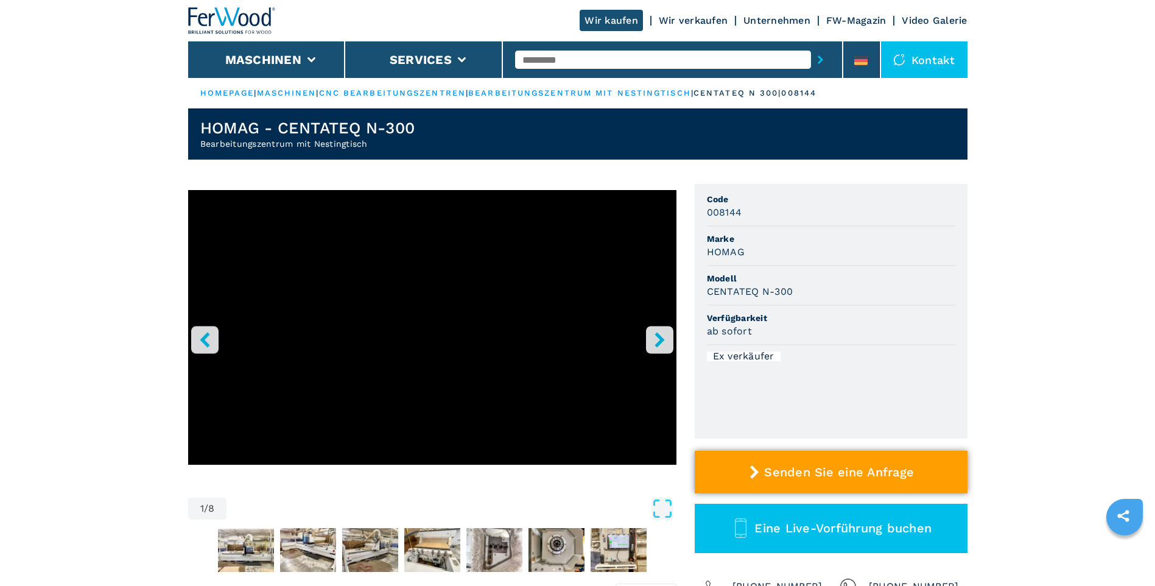
click at [834, 473] on span "Senden Sie eine Anfrage" at bounding box center [839, 472] width 150 height 15
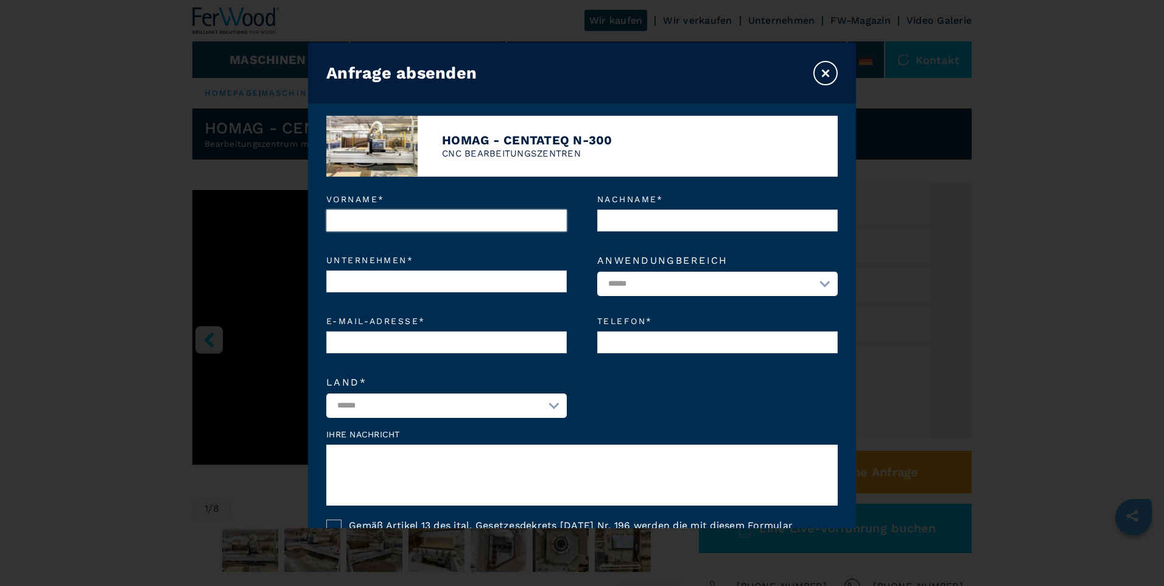
click at [406, 211] on input "Vorname *" at bounding box center [446, 220] width 241 height 22
type input "*****"
type input "******"
type input "**********"
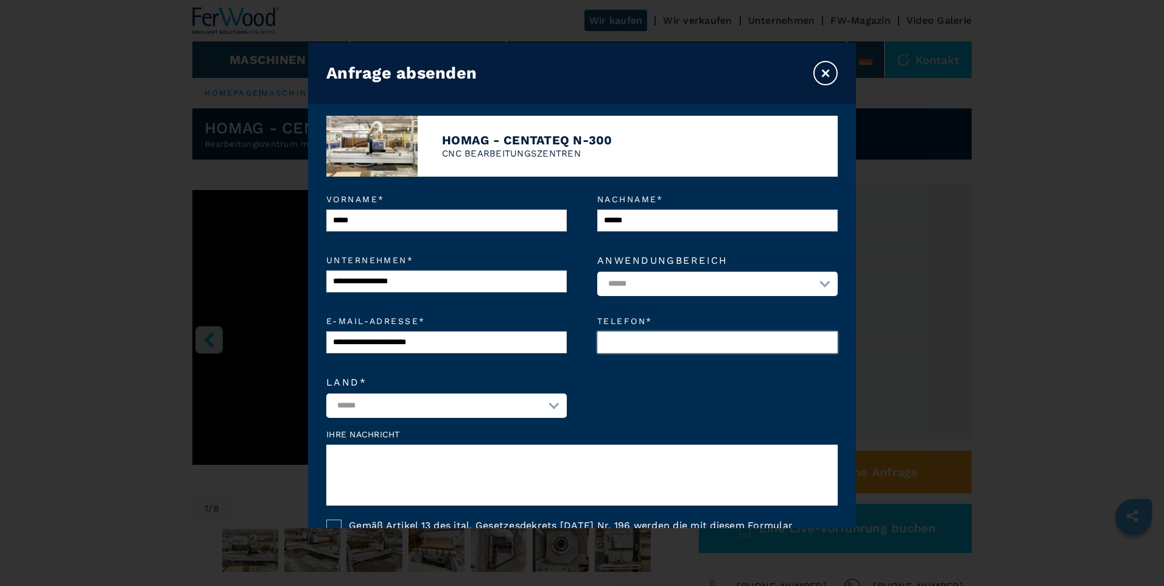
type input "**********"
select select "**"
click at [817, 280] on select "**********" at bounding box center [717, 284] width 241 height 24
click at [820, 283] on select "**********" at bounding box center [717, 284] width 241 height 24
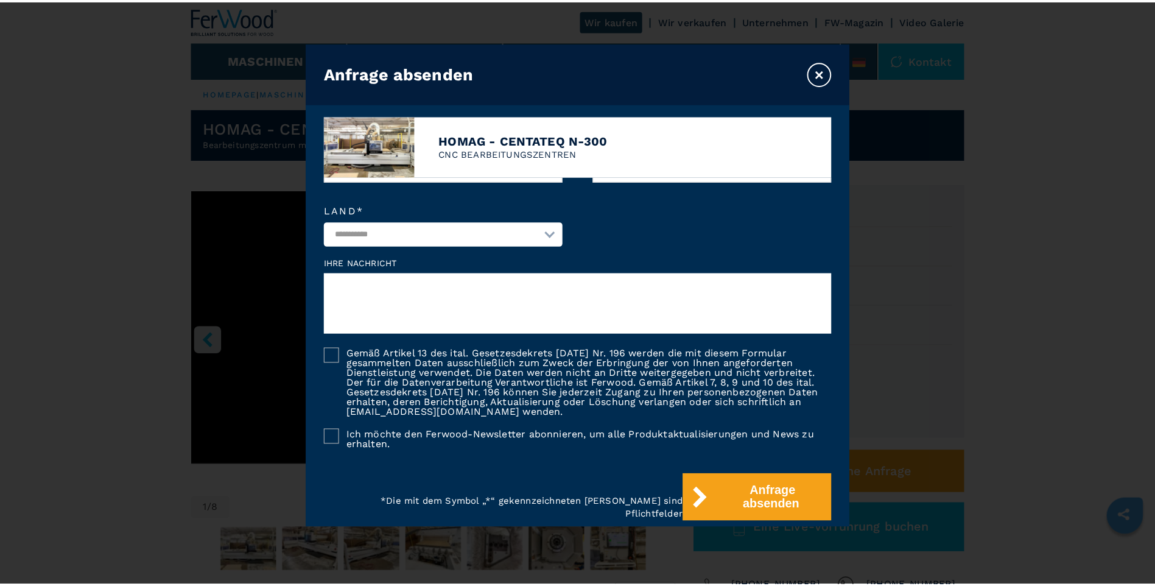
scroll to position [179, 0]
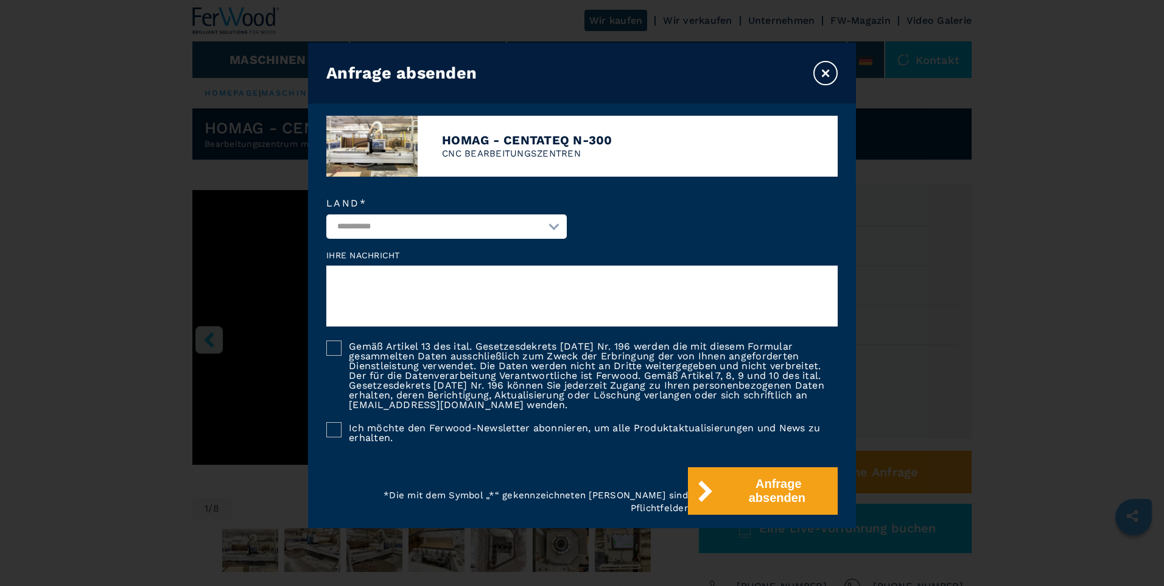
click at [331, 349] on div at bounding box center [333, 347] width 15 height 15
click at [331, 433] on div at bounding box center [333, 429] width 15 height 15
click at [366, 286] on textarea at bounding box center [582, 296] width 512 height 61
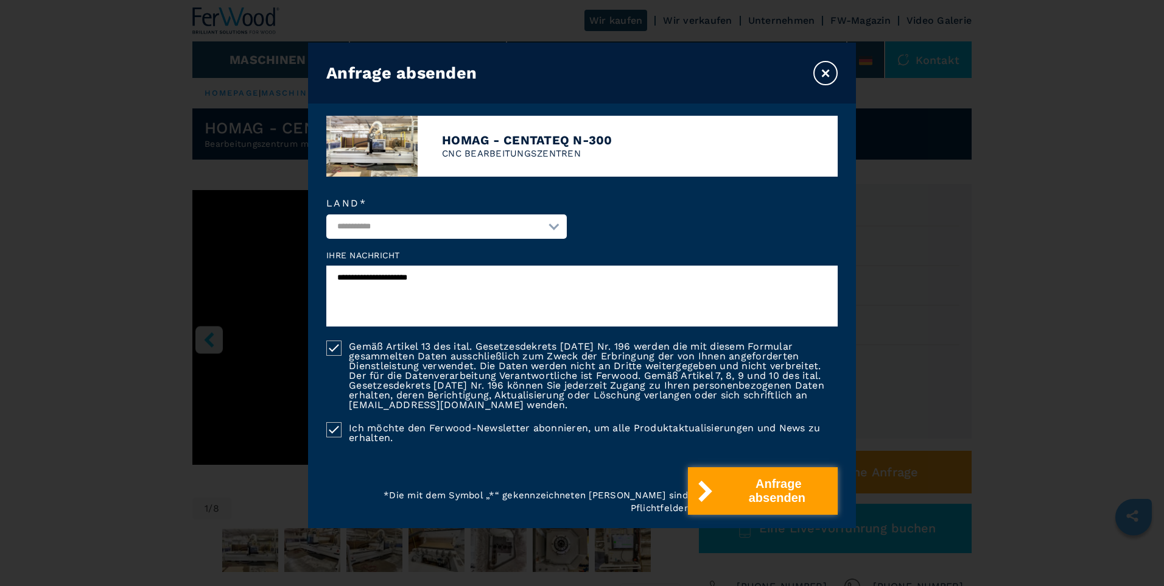
type textarea "**********"
click at [731, 484] on button "Anfrage absenden" at bounding box center [763, 491] width 150 height 48
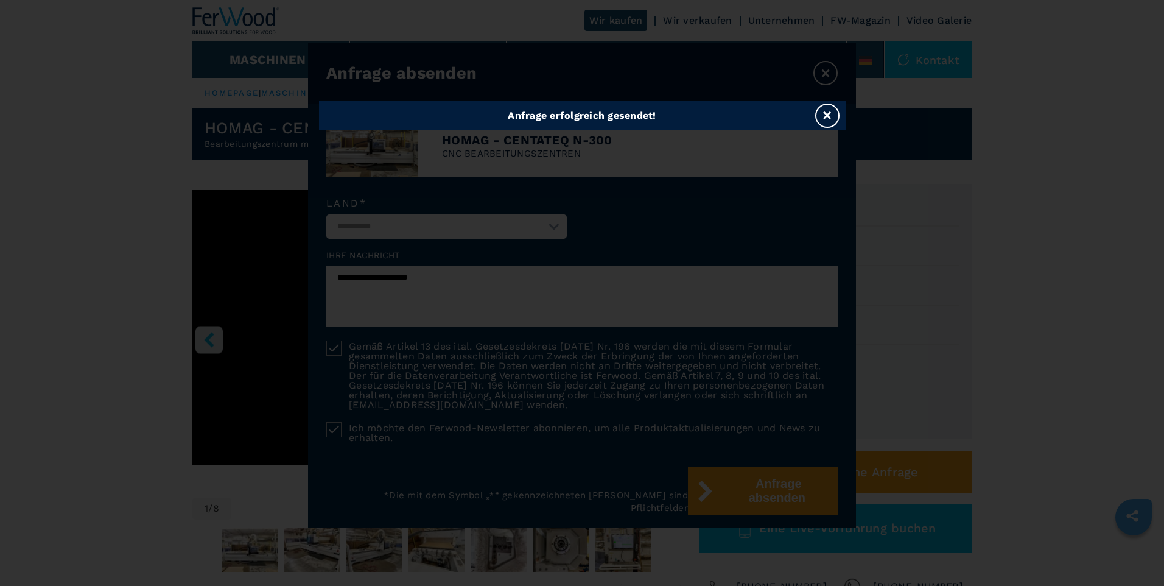
click at [831, 116] on button "×" at bounding box center [827, 116] width 24 height 24
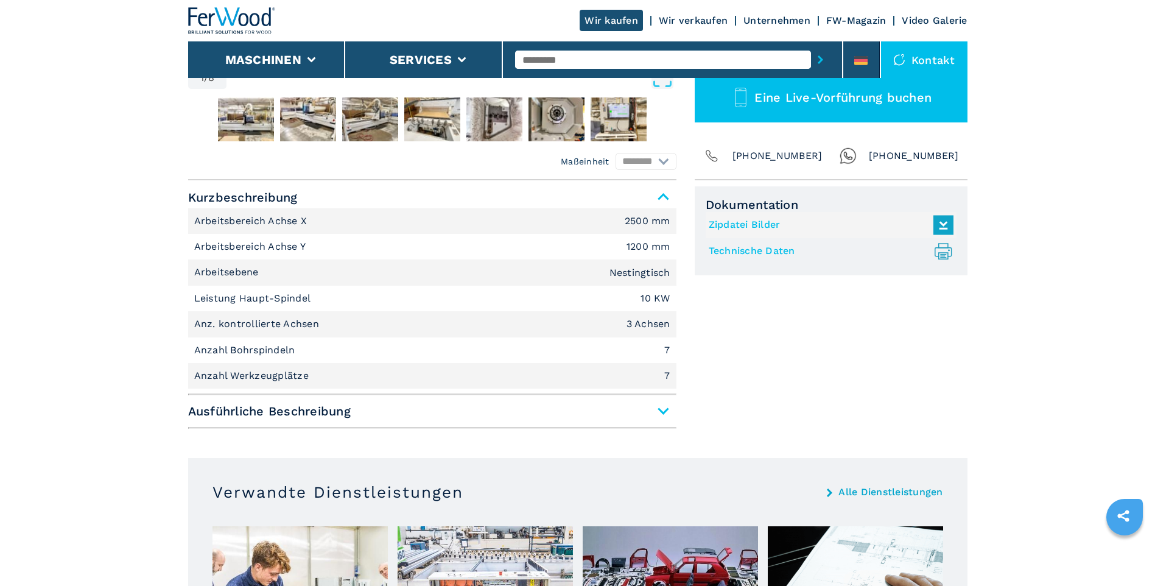
scroll to position [487, 0]
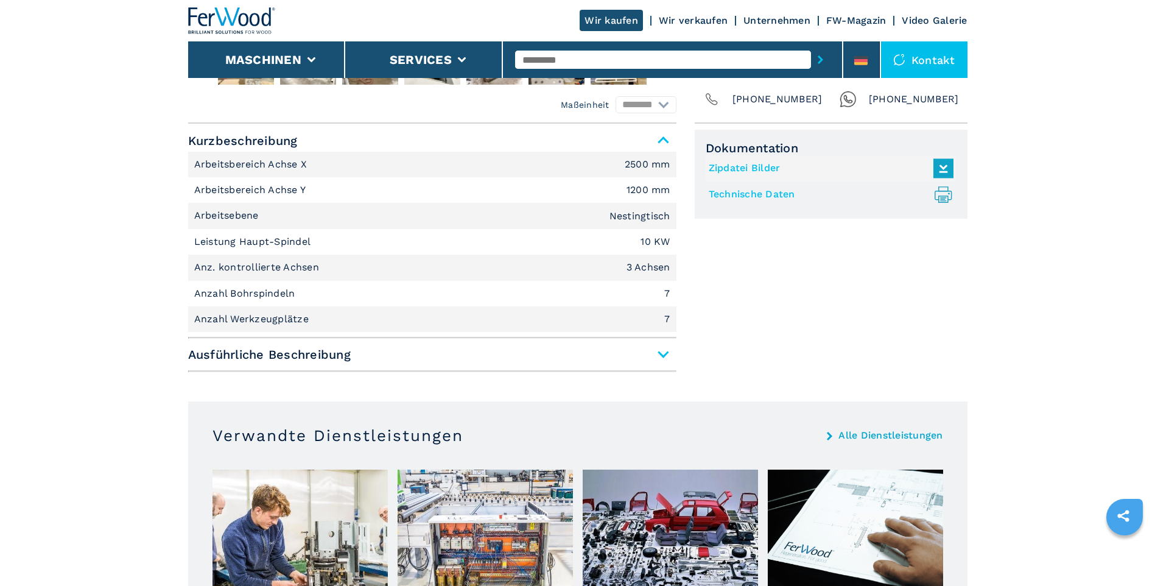
click at [755, 169] on link "Zipdatei Bilder" at bounding box center [828, 168] width 239 height 20
click at [664, 350] on span "Ausführliche Beschreibung" at bounding box center [432, 354] width 488 height 22
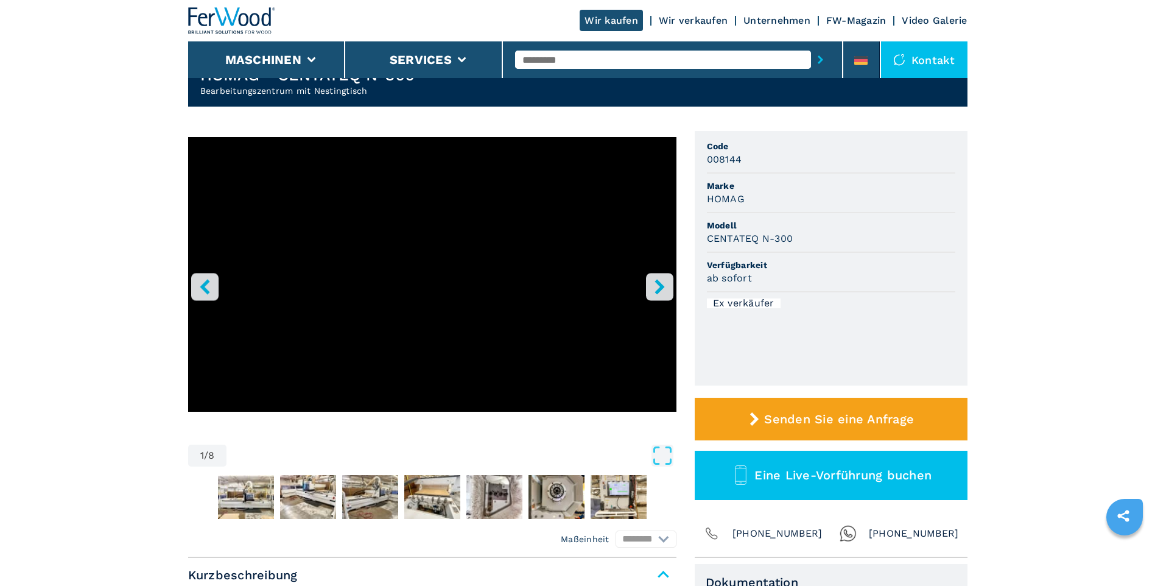
scroll to position [0, 0]
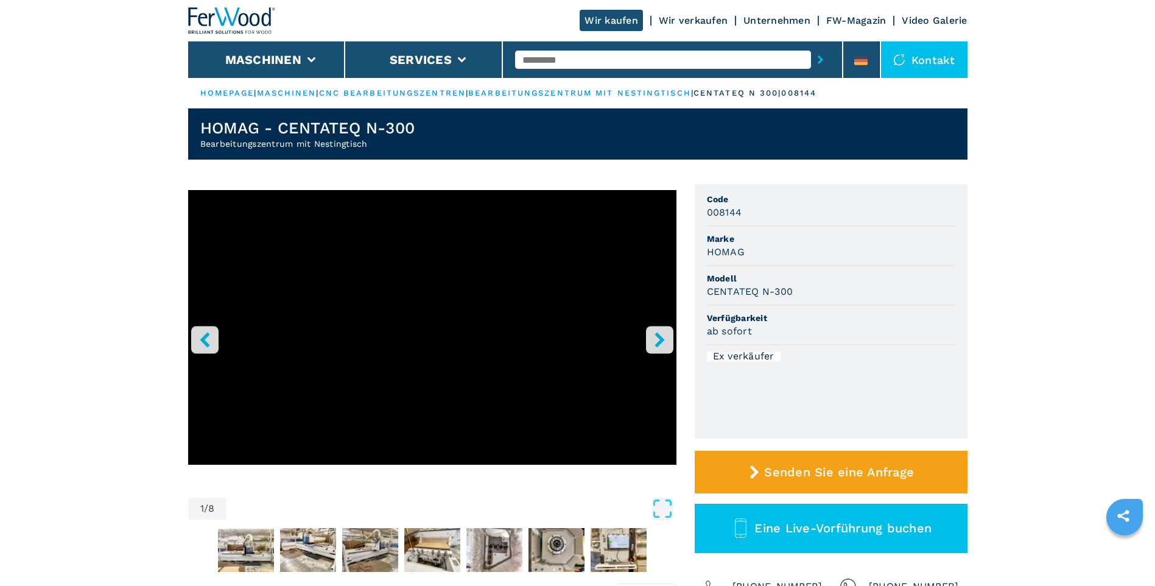
click at [665, 343] on icon "right-button" at bounding box center [659, 339] width 15 height 15
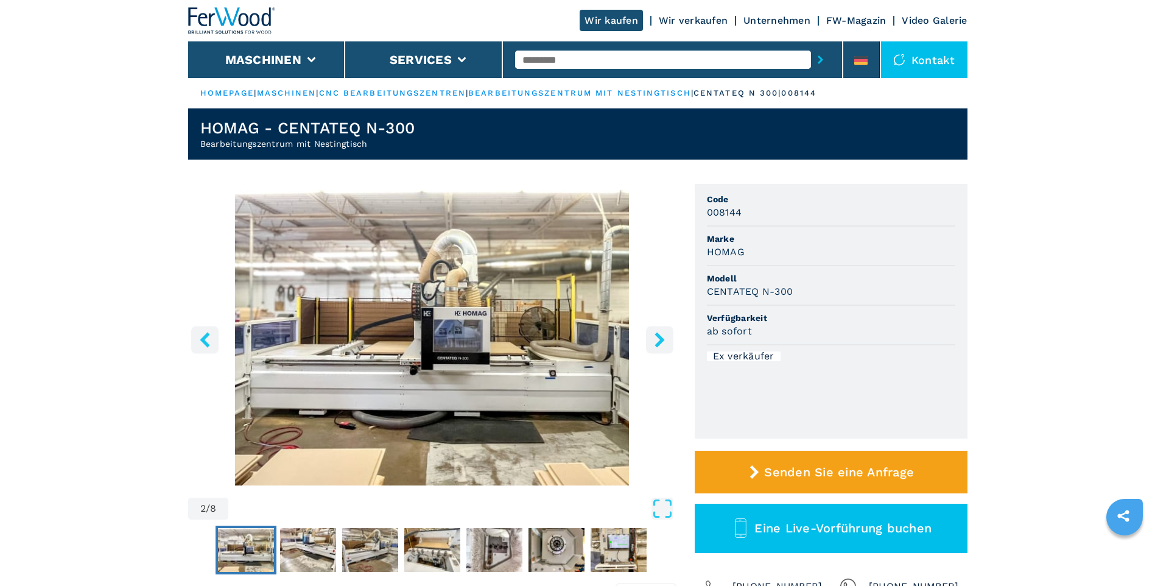
click at [665, 343] on icon "right-button" at bounding box center [659, 339] width 15 height 15
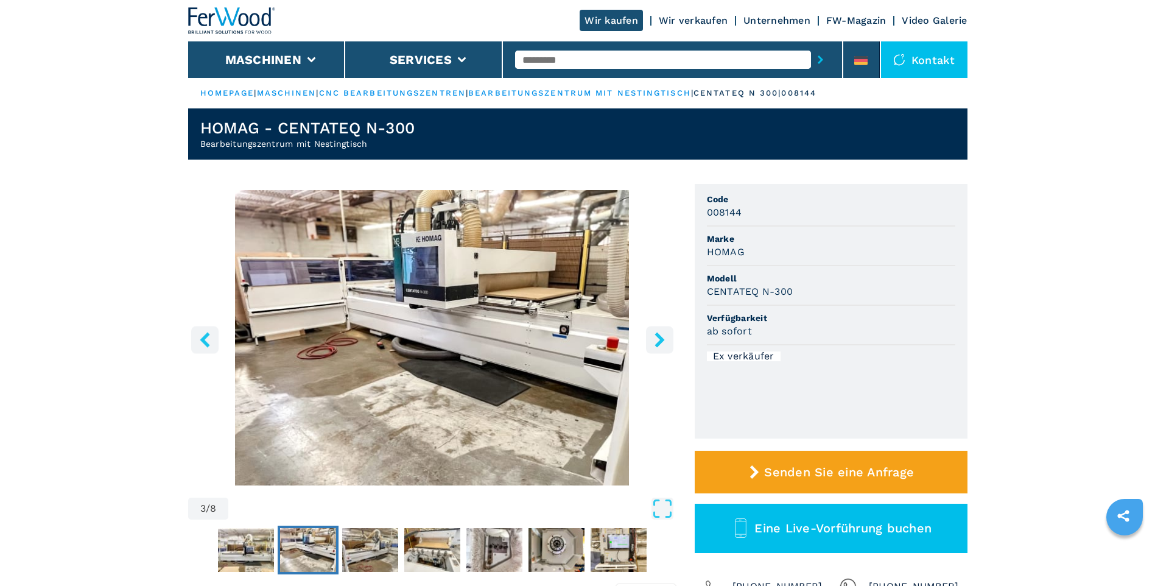
click at [665, 343] on icon "right-button" at bounding box center [659, 339] width 15 height 15
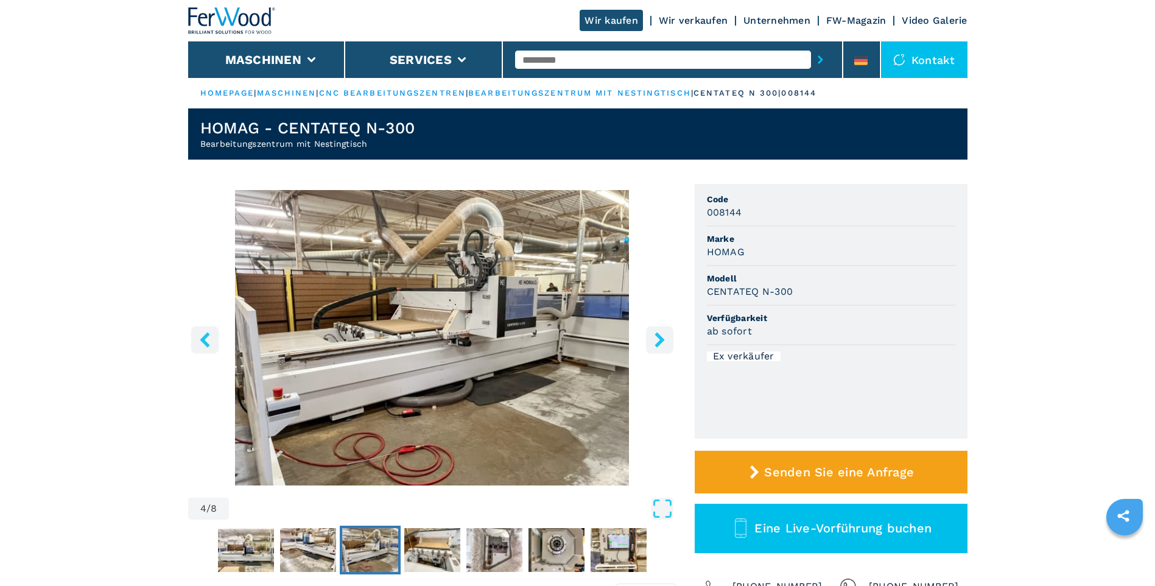
click at [665, 343] on icon "right-button" at bounding box center [659, 339] width 15 height 15
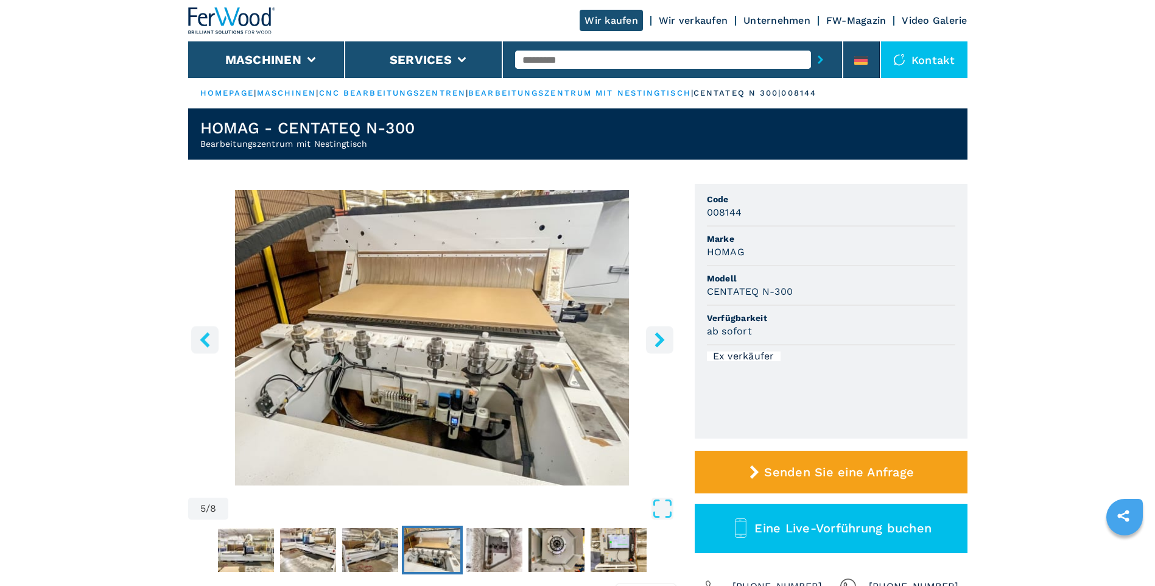
click at [665, 343] on icon "right-button" at bounding box center [659, 339] width 15 height 15
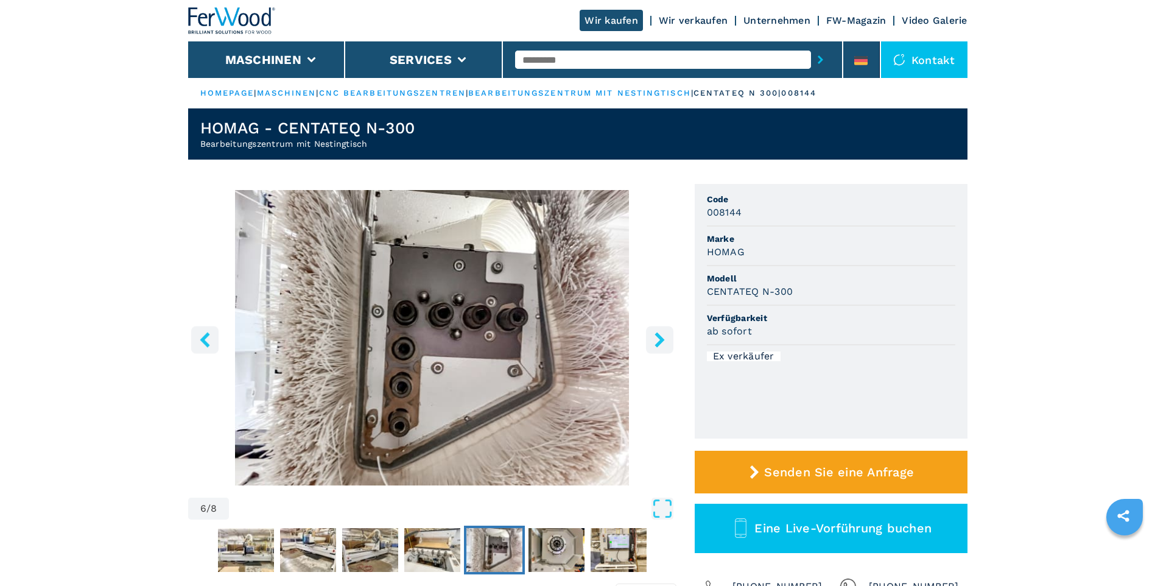
click at [665, 343] on icon "right-button" at bounding box center [659, 339] width 15 height 15
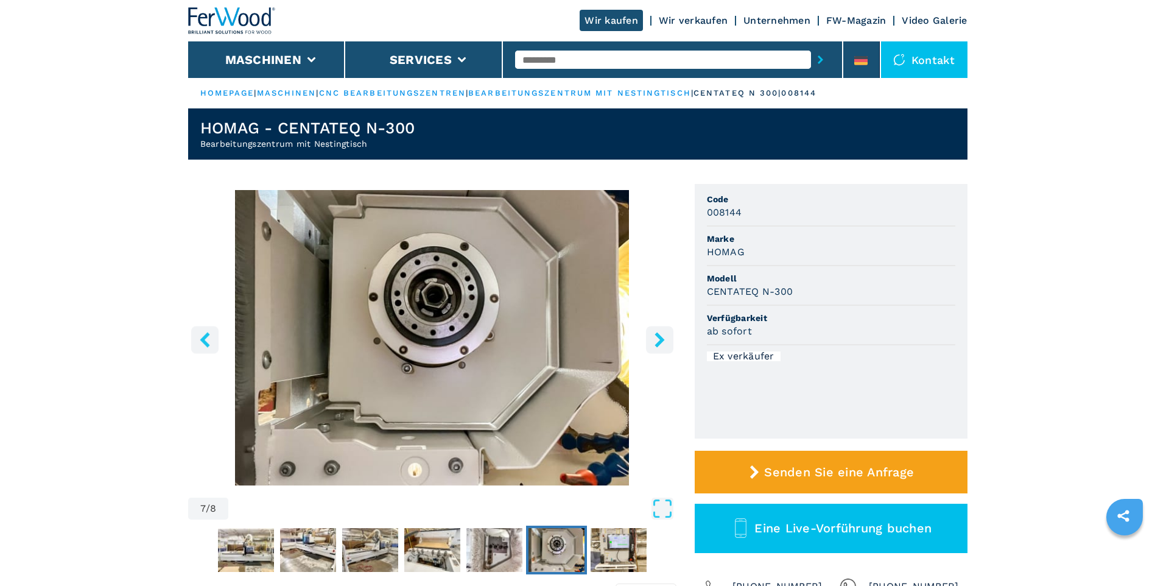
click at [665, 343] on icon "right-button" at bounding box center [659, 339] width 15 height 15
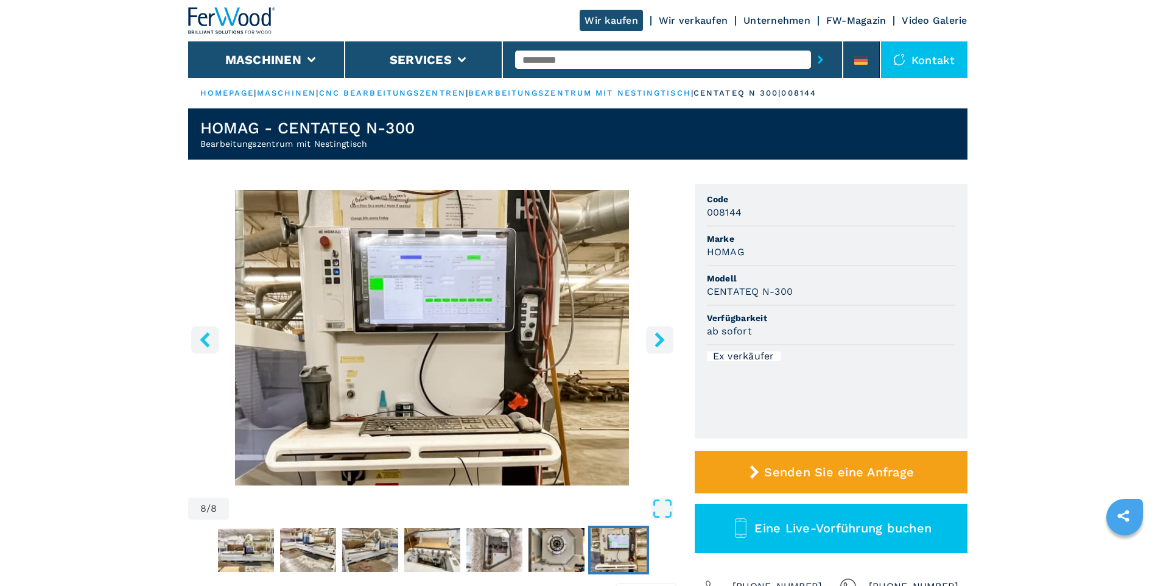
click at [665, 343] on icon "right-button" at bounding box center [659, 339] width 15 height 15
